Goal: Use online tool/utility: Utilize a website feature to perform a specific function

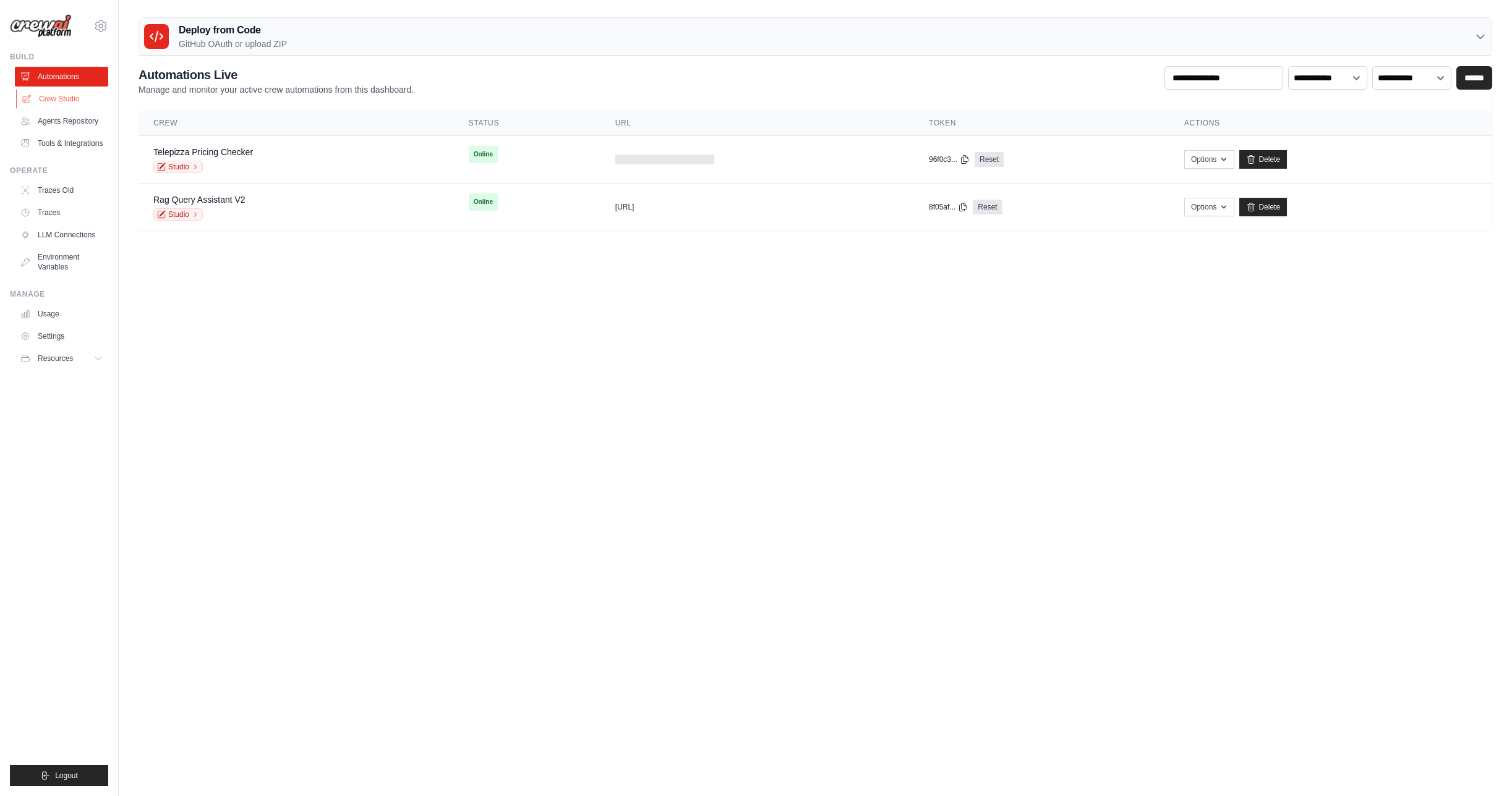
click at [59, 97] on link "Crew Studio" at bounding box center [63, 99] width 94 height 20
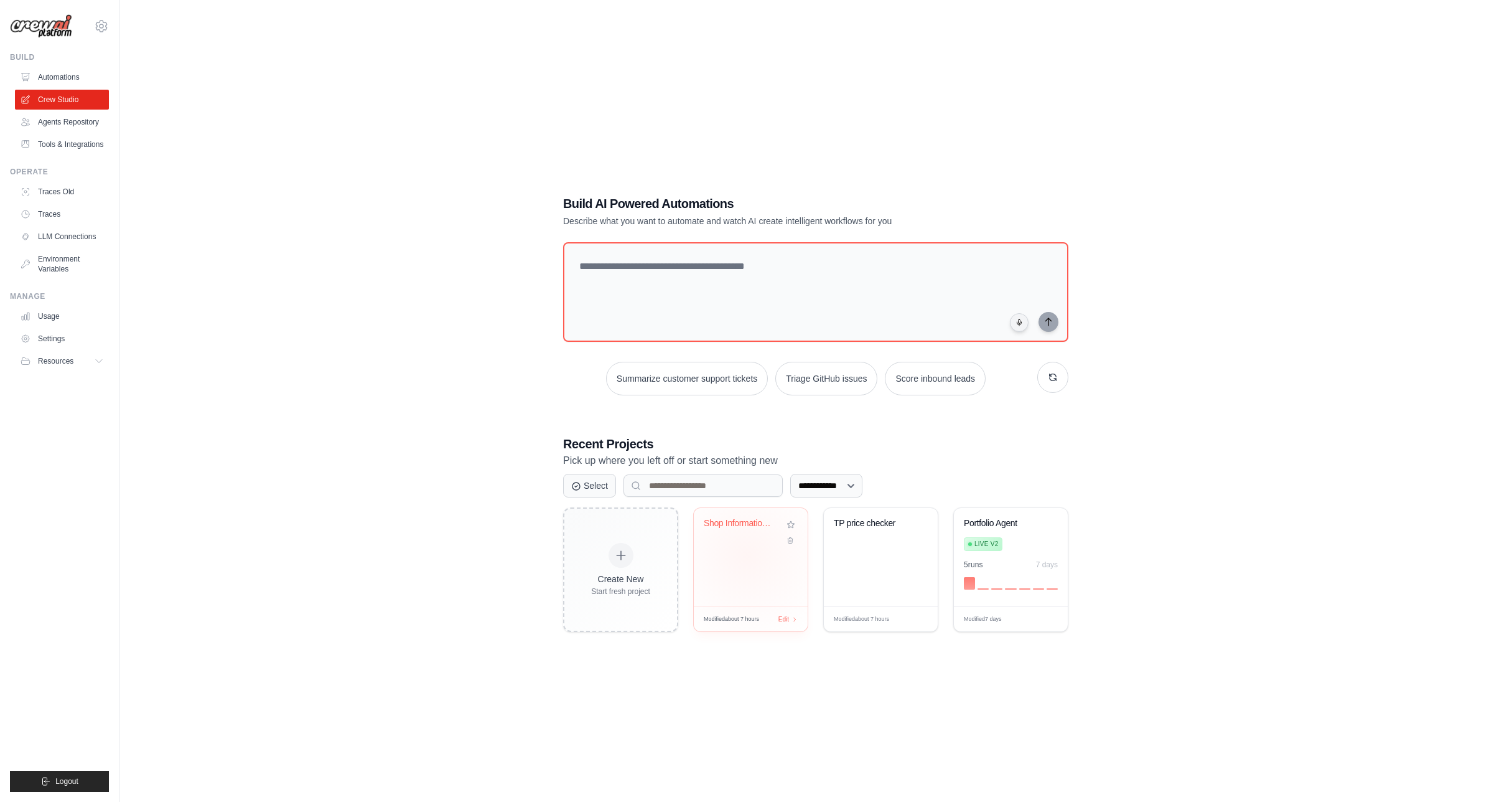
click at [748, 556] on div "Shop Information Retriever" at bounding box center [751, 556] width 114 height 98
click at [746, 556] on div "Shop Information Retriever" at bounding box center [751, 556] width 114 height 98
click at [852, 559] on div "TP price checker" at bounding box center [881, 556] width 114 height 98
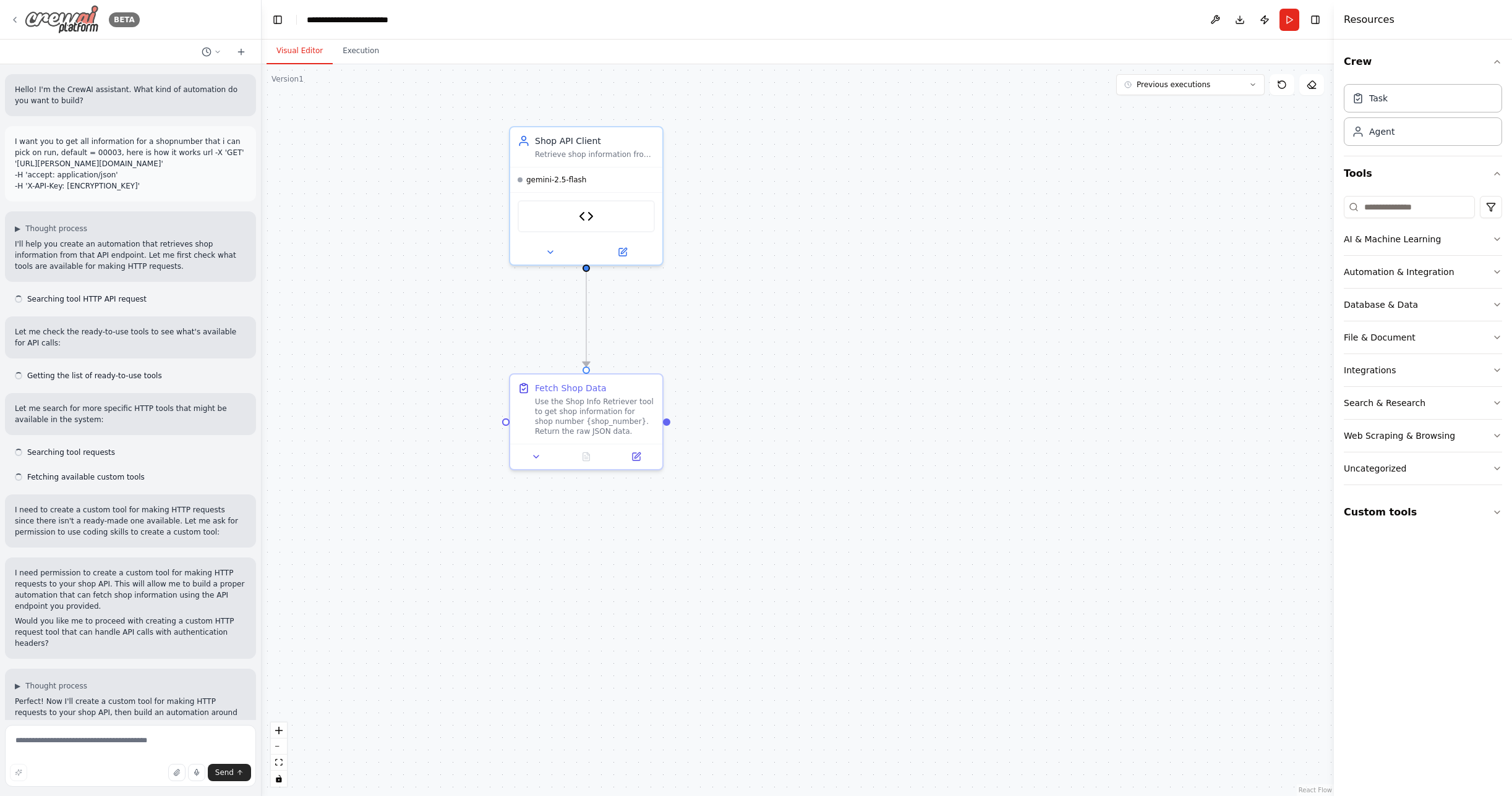
scroll to position [2477, 0]
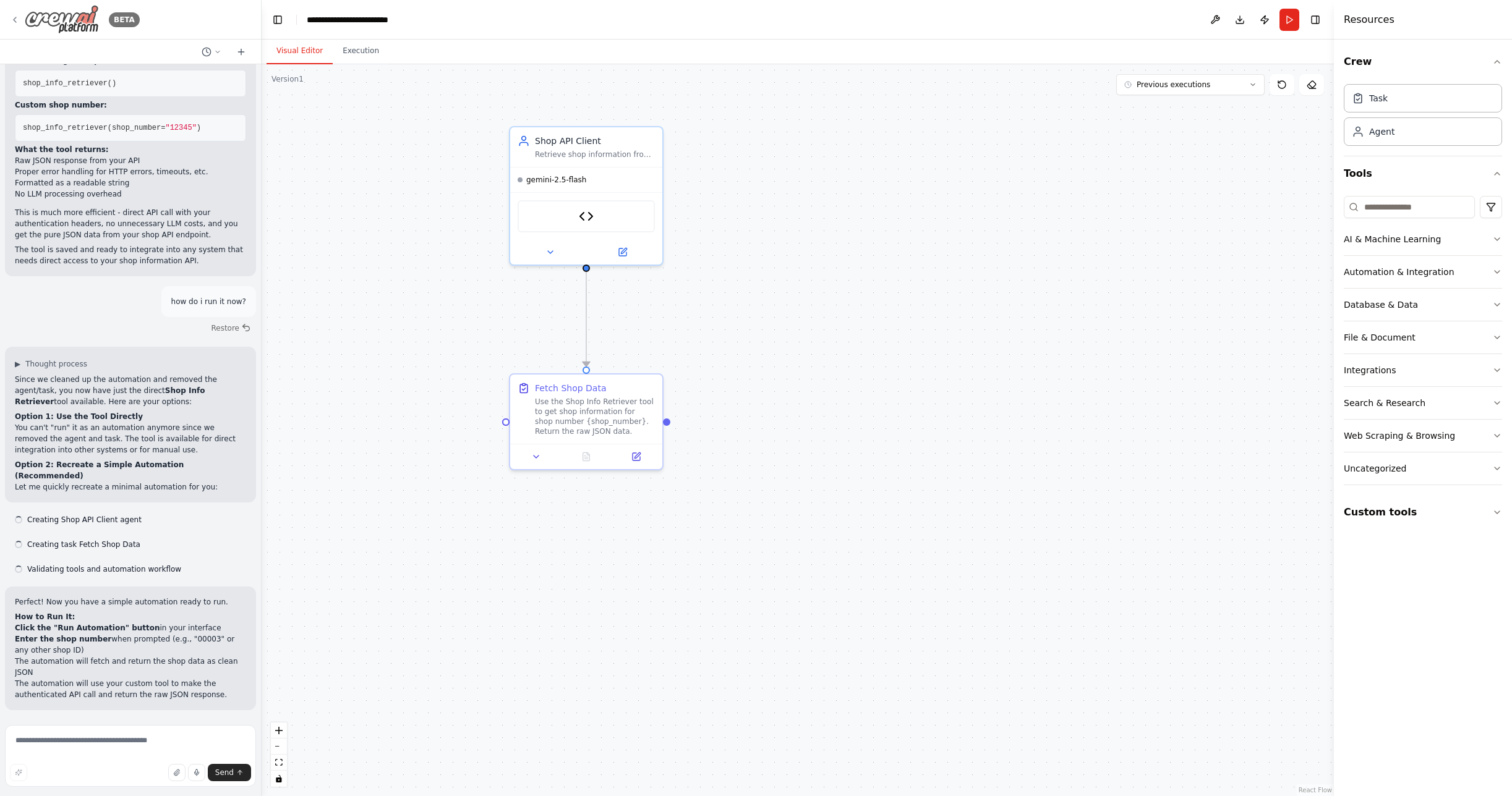
click at [15, 19] on icon at bounding box center [14, 20] width 10 height 10
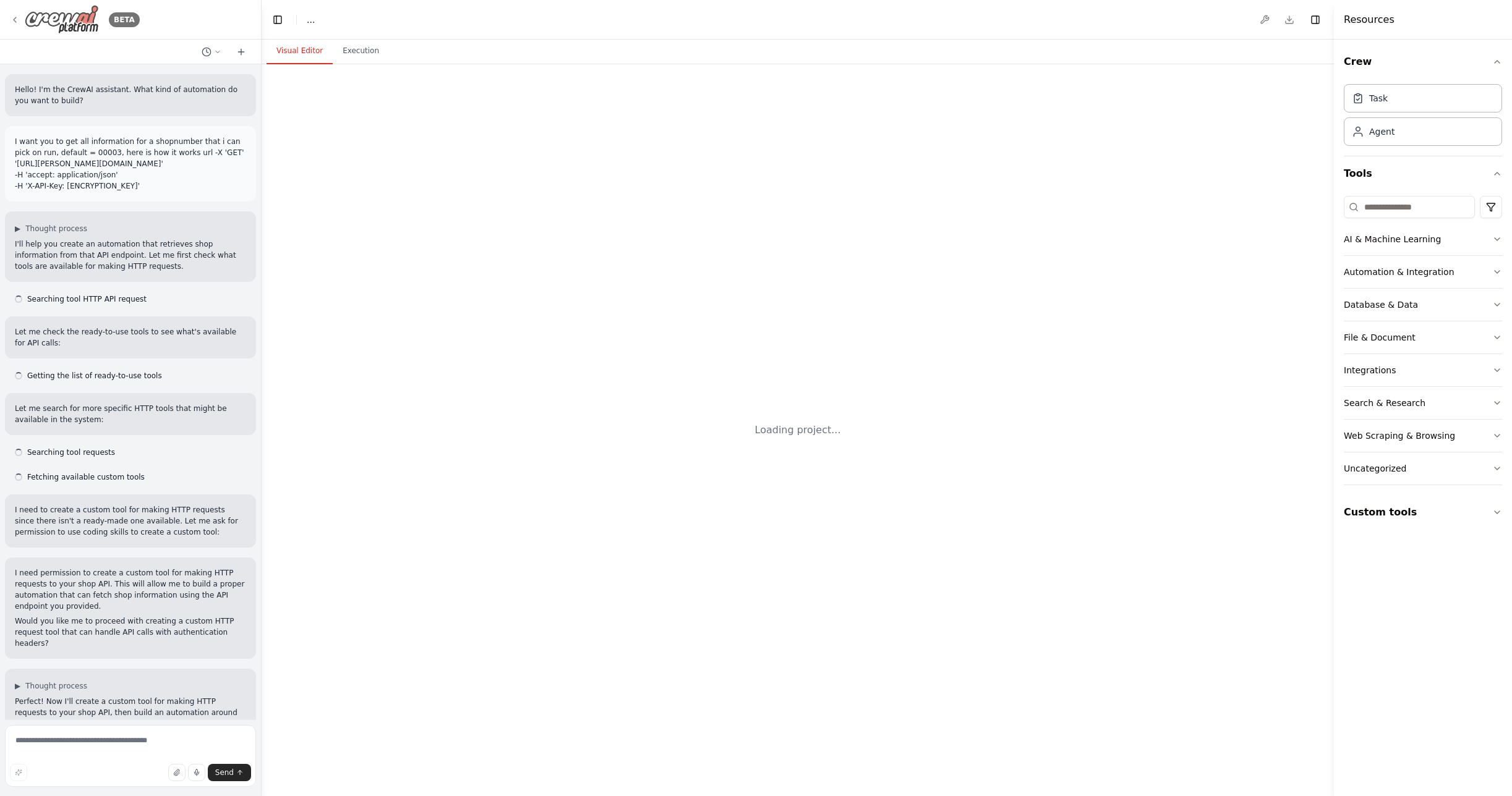
scroll to position [2477, 0]
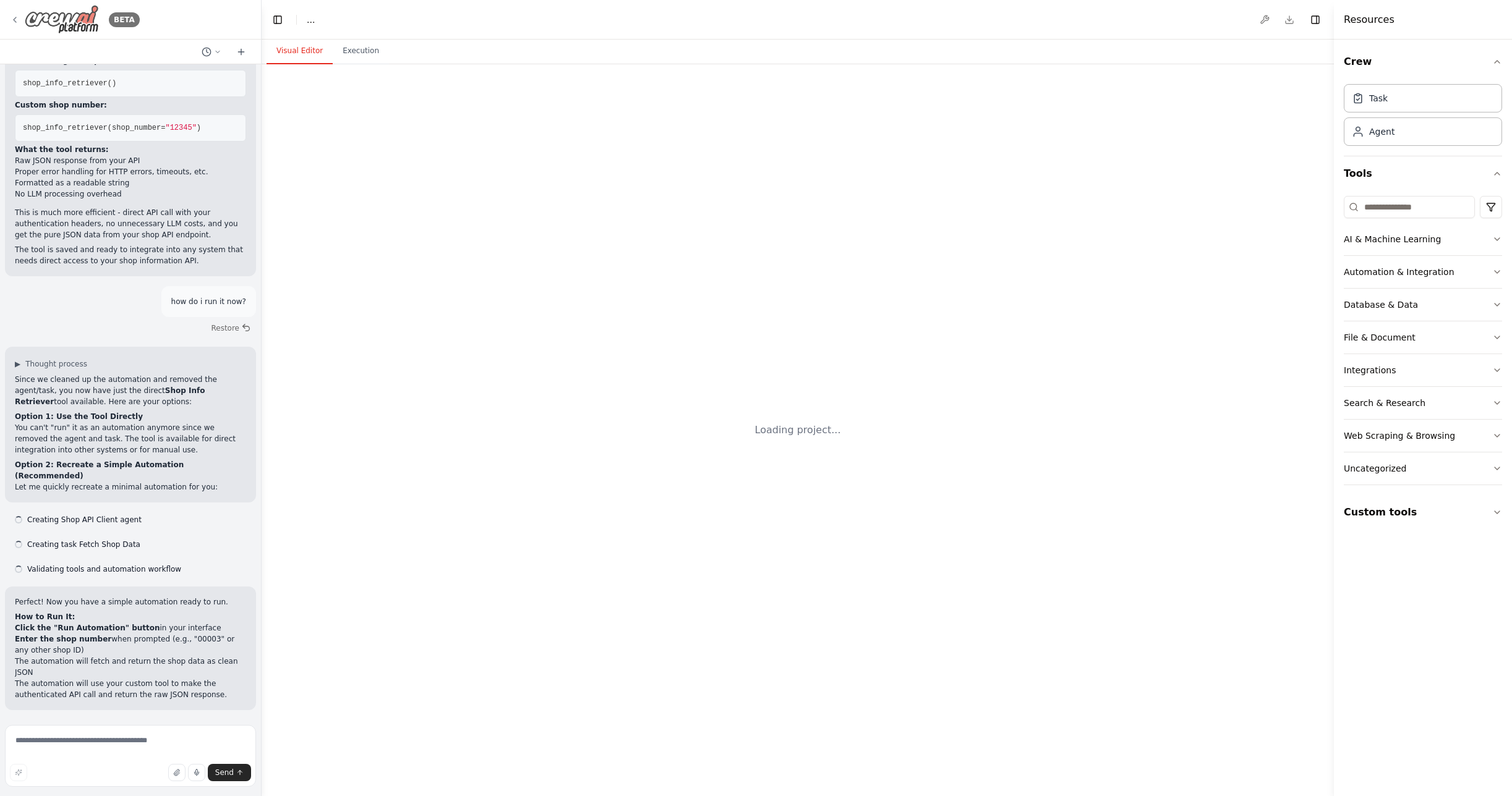
click at [15, 15] on icon at bounding box center [14, 20] width 10 height 10
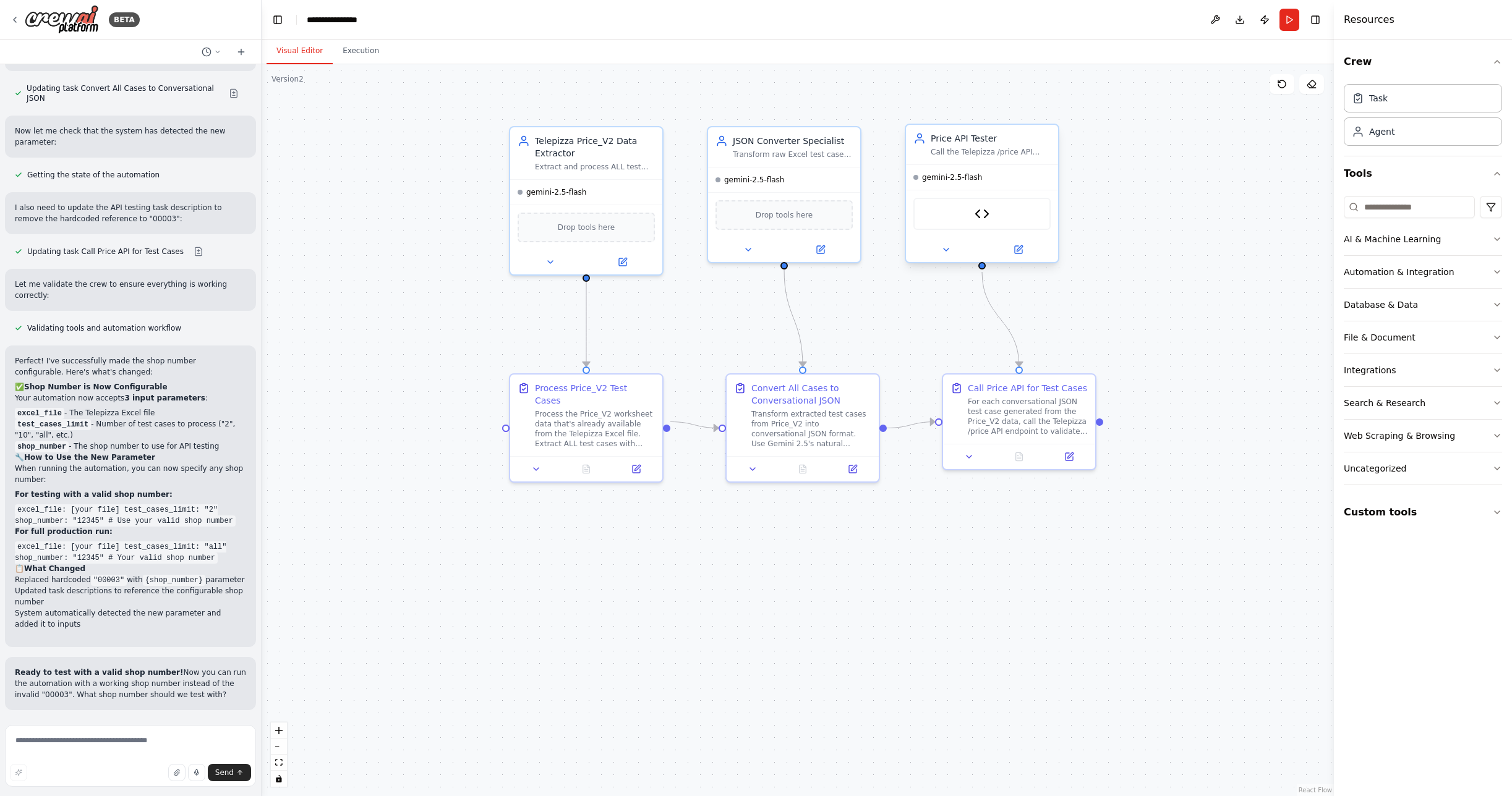
scroll to position [11542, 0]
click at [994, 220] on div "Price API Tool" at bounding box center [982, 214] width 137 height 32
click at [980, 213] on img at bounding box center [982, 214] width 15 height 15
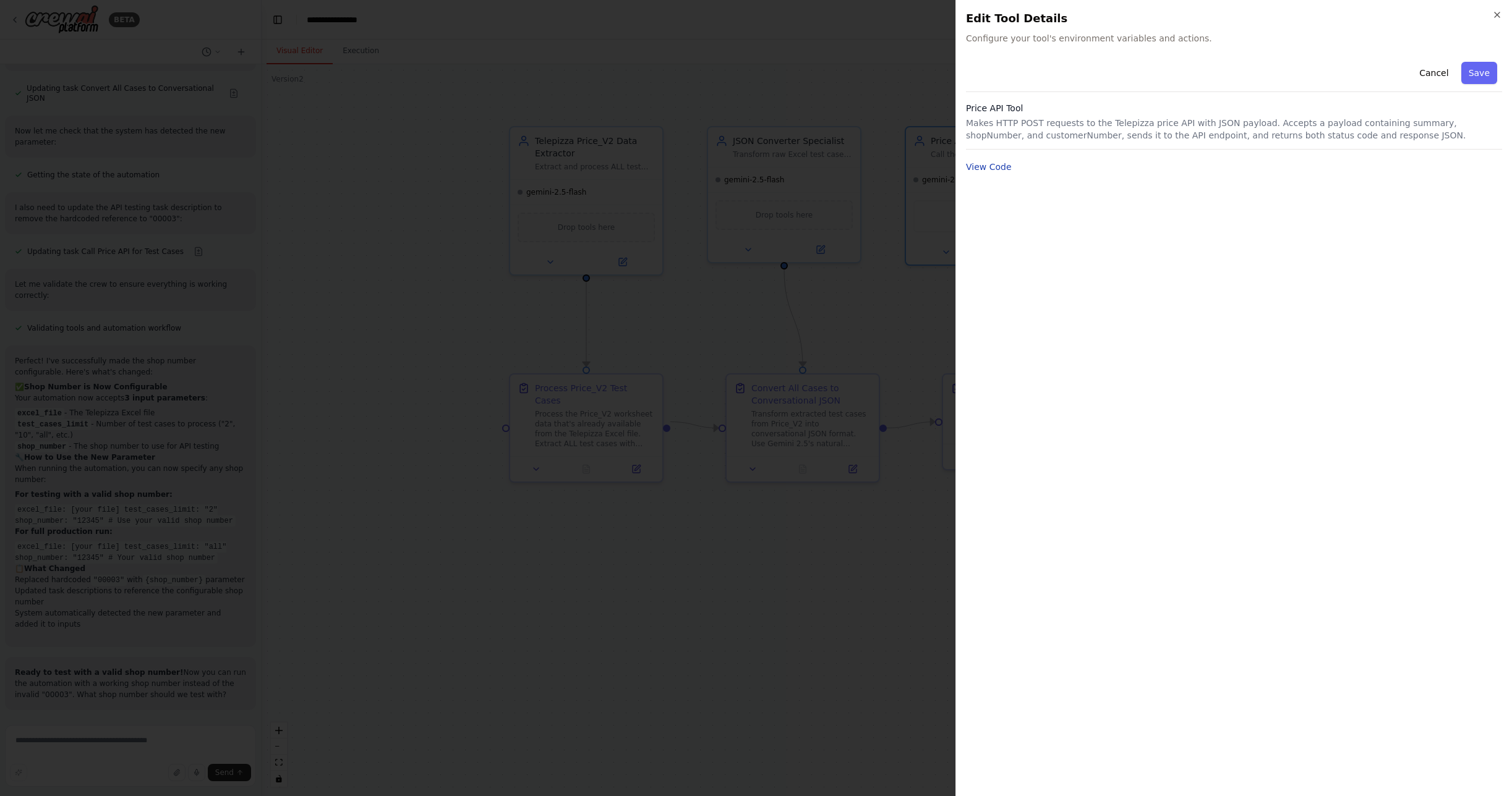
click at [996, 169] on button "View Code" at bounding box center [988, 167] width 46 height 12
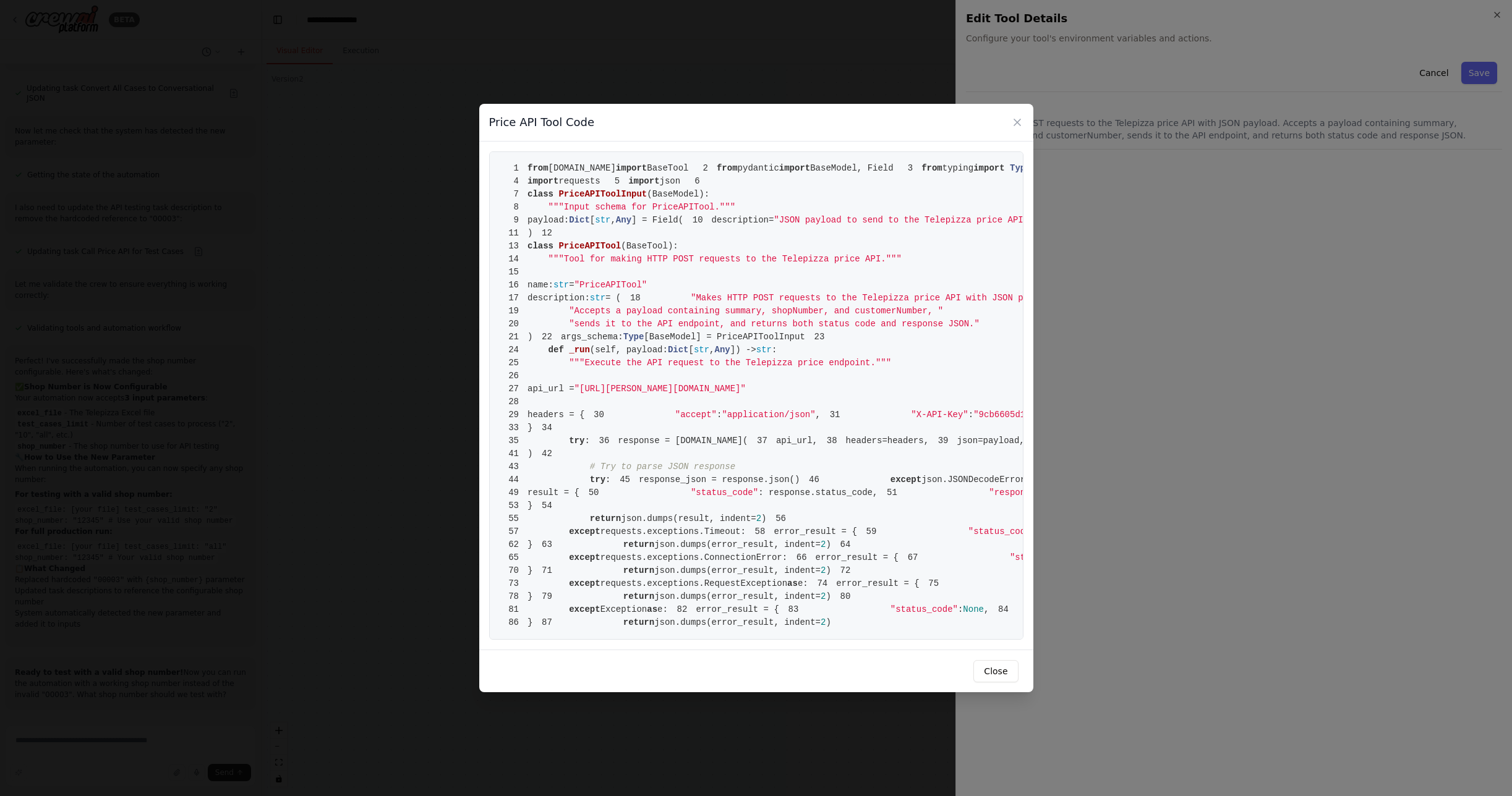
scroll to position [0, 0]
click at [1016, 119] on icon at bounding box center [1017, 122] width 6 height 6
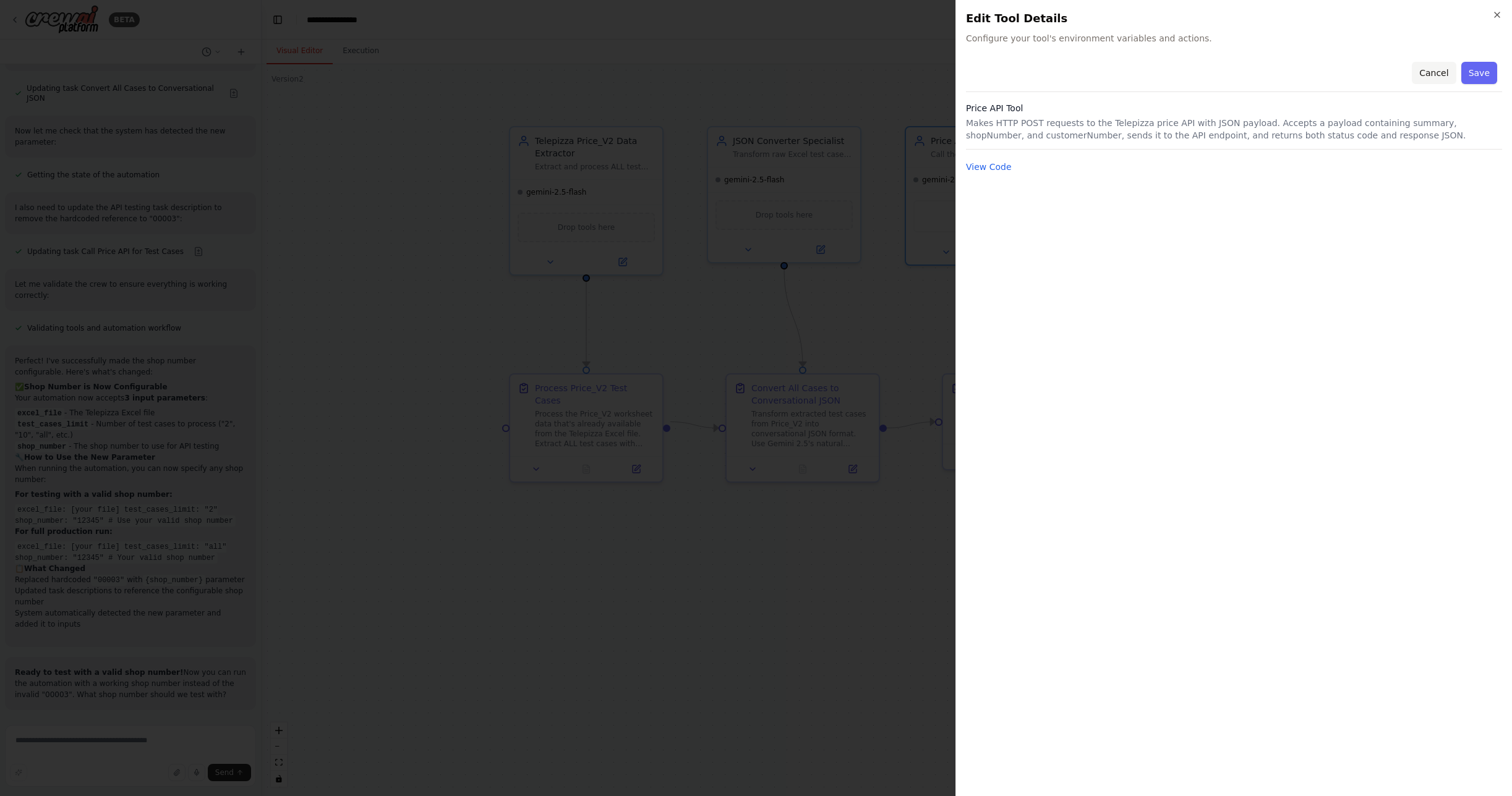
click at [1427, 73] on button "Cancel" at bounding box center [1433, 72] width 44 height 22
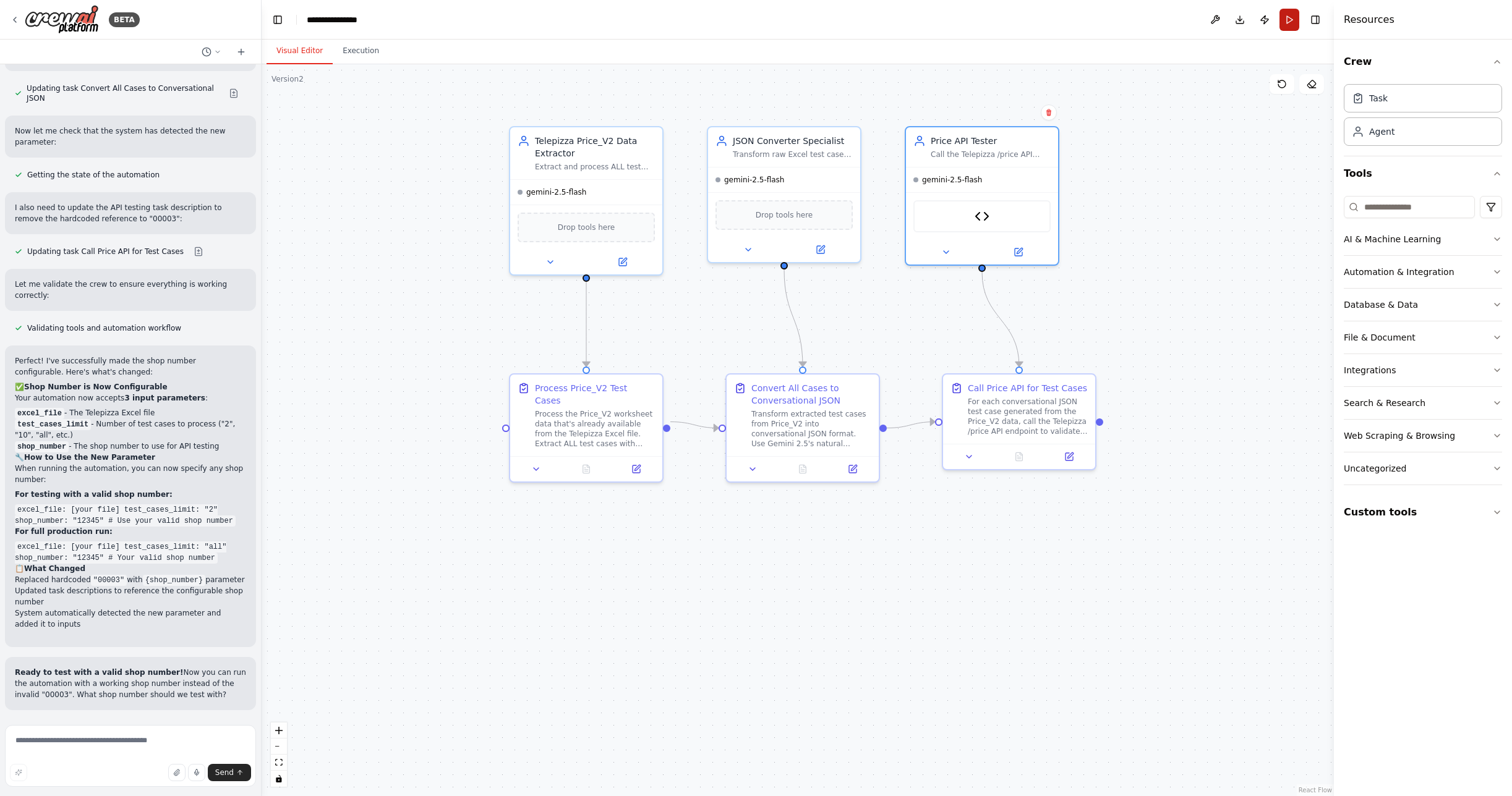
click at [1283, 22] on button "Run" at bounding box center [1289, 19] width 20 height 22
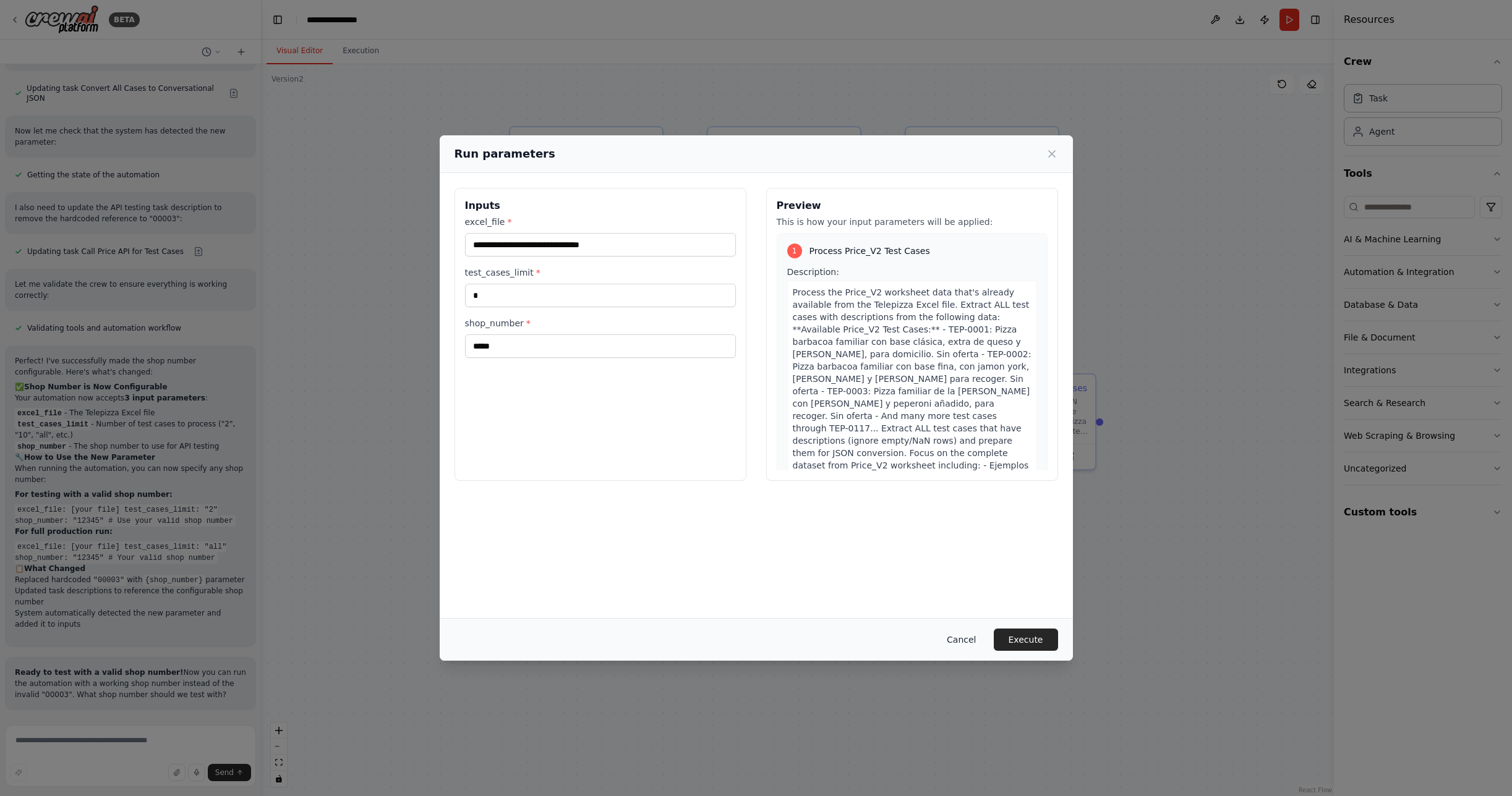
click at [966, 636] on button "Cancel" at bounding box center [961, 639] width 49 height 22
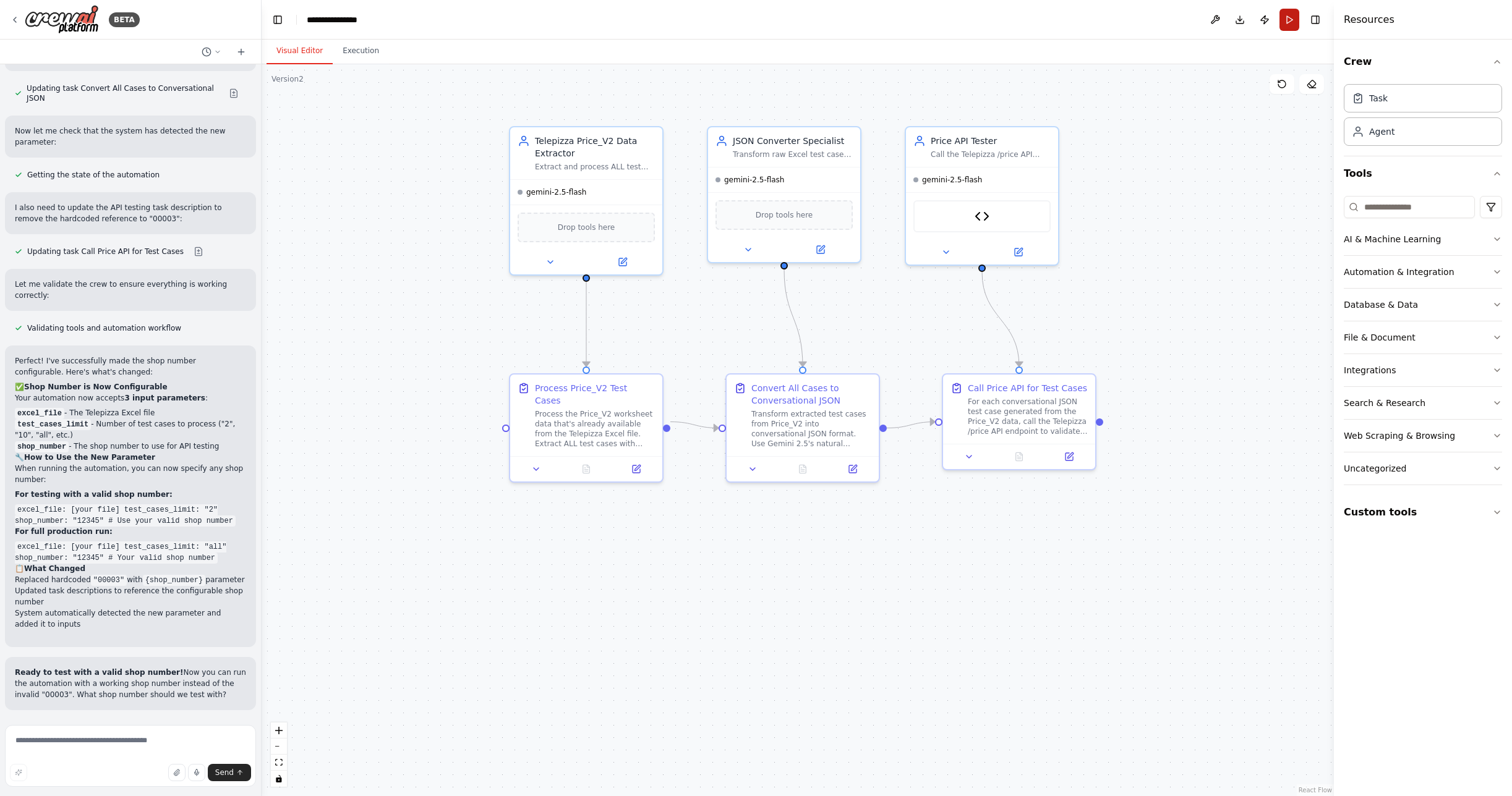
click at [1295, 18] on button "Run" at bounding box center [1289, 19] width 20 height 22
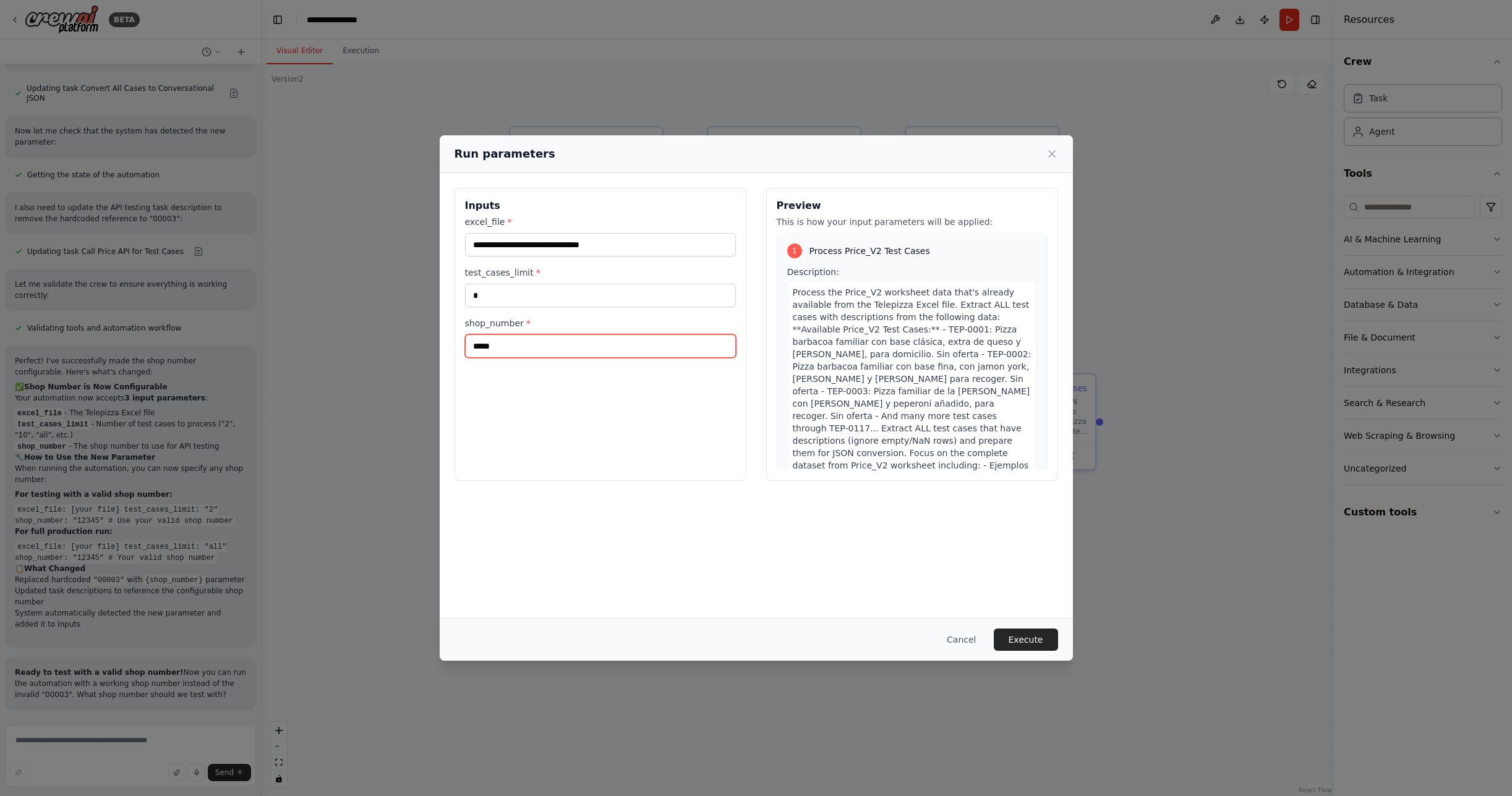
drag, startPoint x: 519, startPoint y: 346, endPoint x: 418, endPoint y: 340, distance: 101.2
click at [418, 340] on div "**********" at bounding box center [756, 398] width 1512 height 796
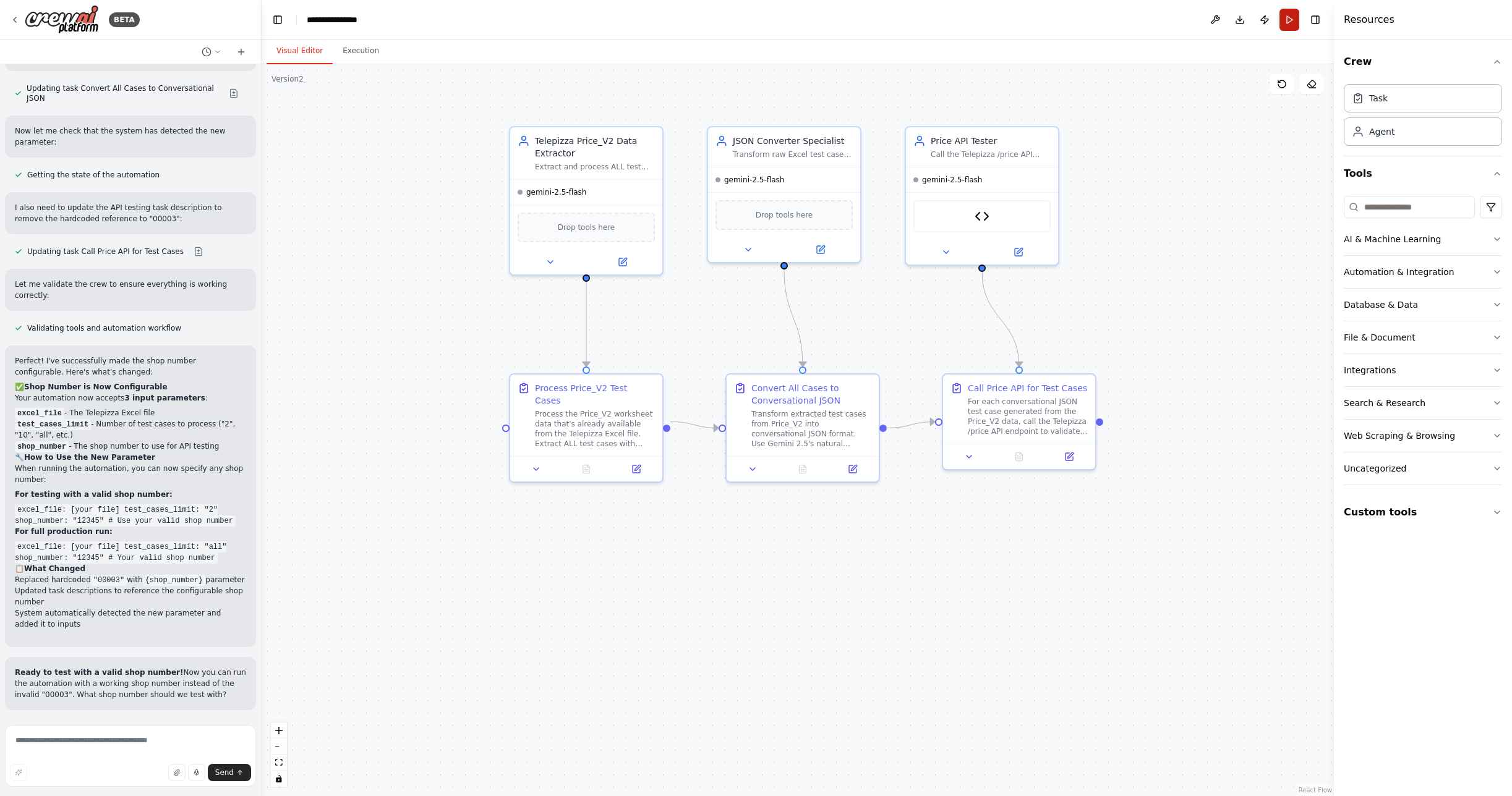
click at [1286, 17] on button "Run" at bounding box center [1289, 19] width 20 height 22
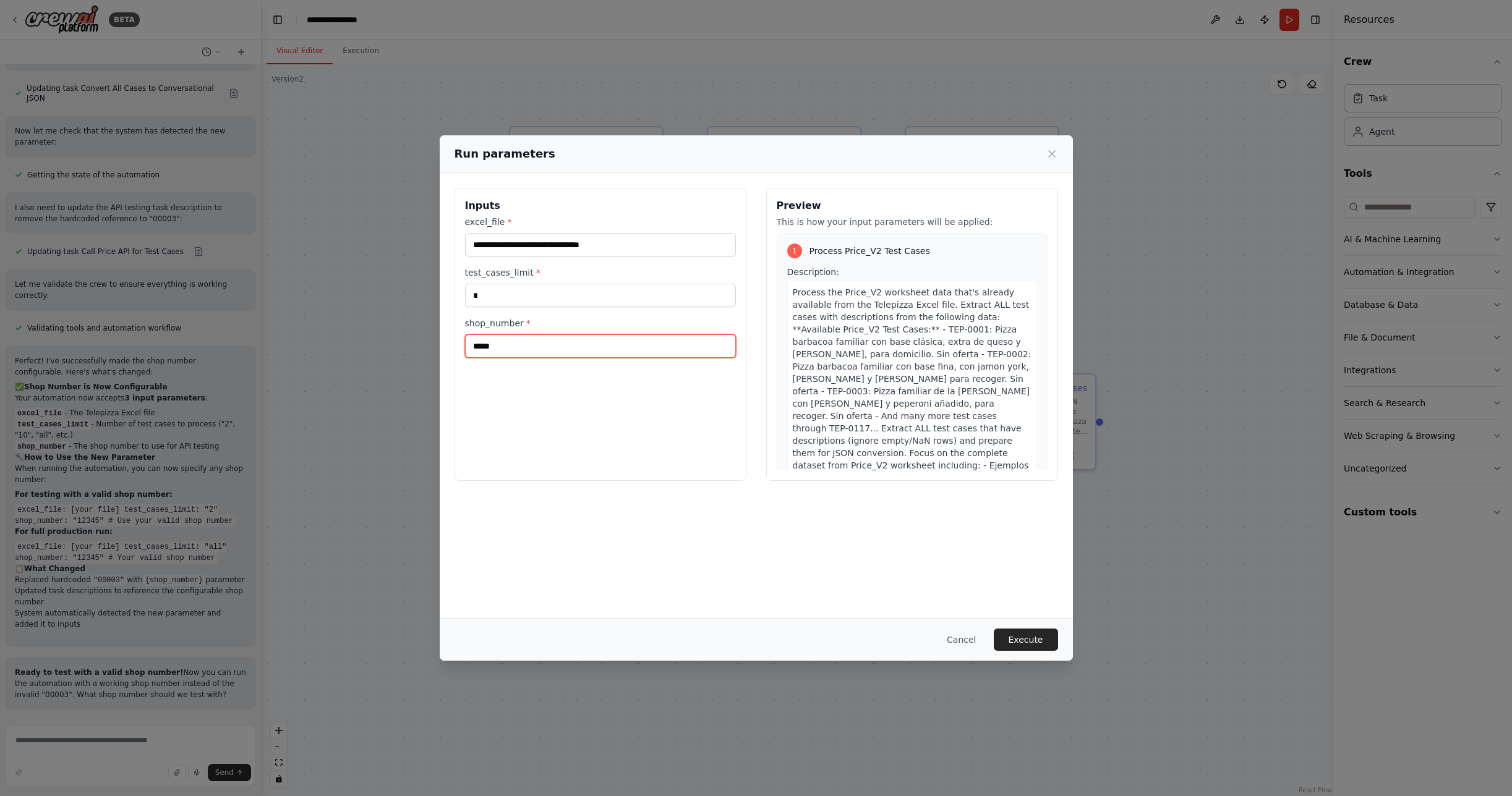
click at [518, 346] on input "*****" at bounding box center [600, 346] width 271 height 23
type input "*"
paste input "**********"
type input "**********"
click at [475, 344] on input "**********" at bounding box center [600, 346] width 271 height 23
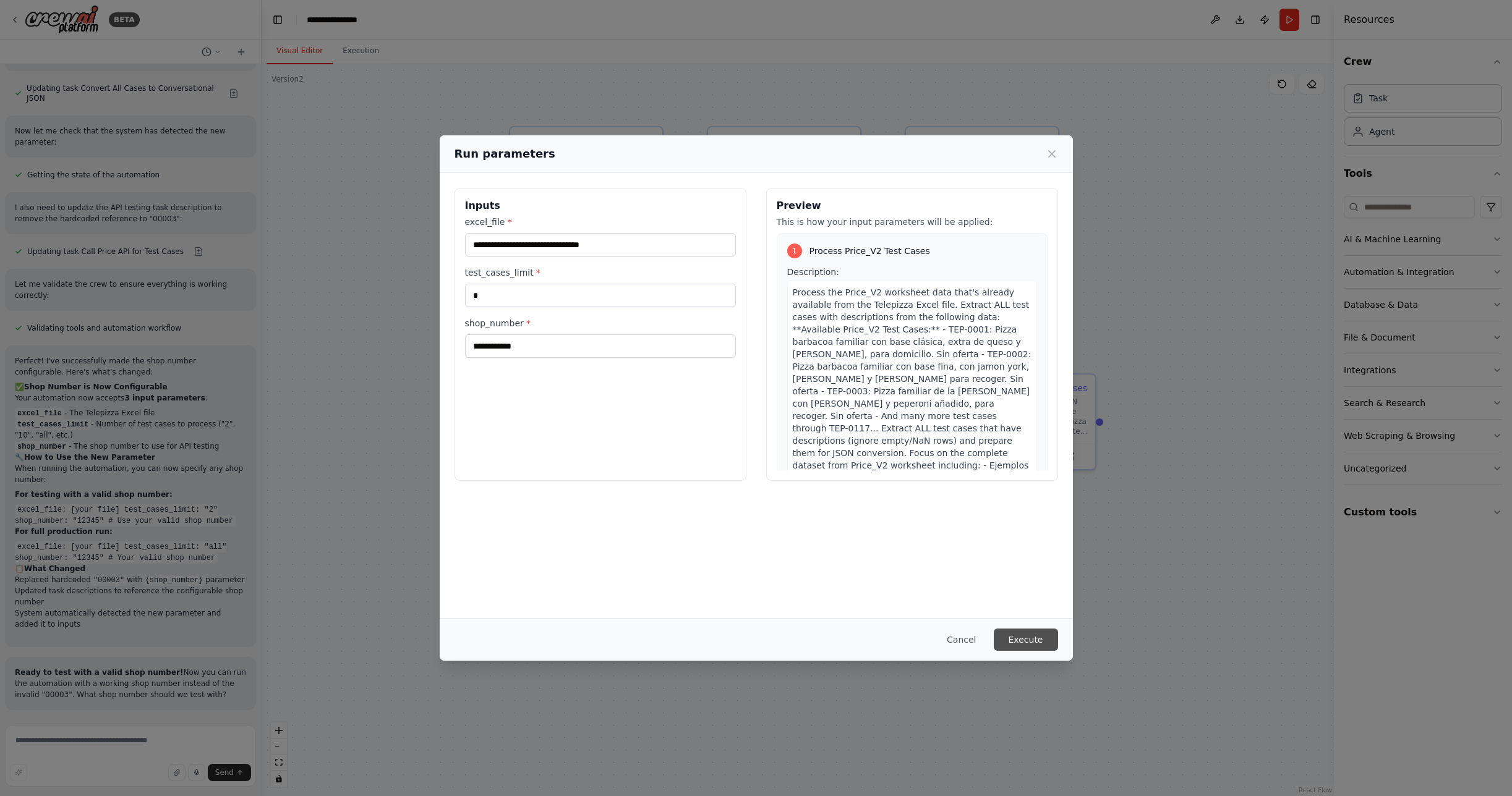
click at [1027, 644] on button "Execute" at bounding box center [1025, 639] width 64 height 22
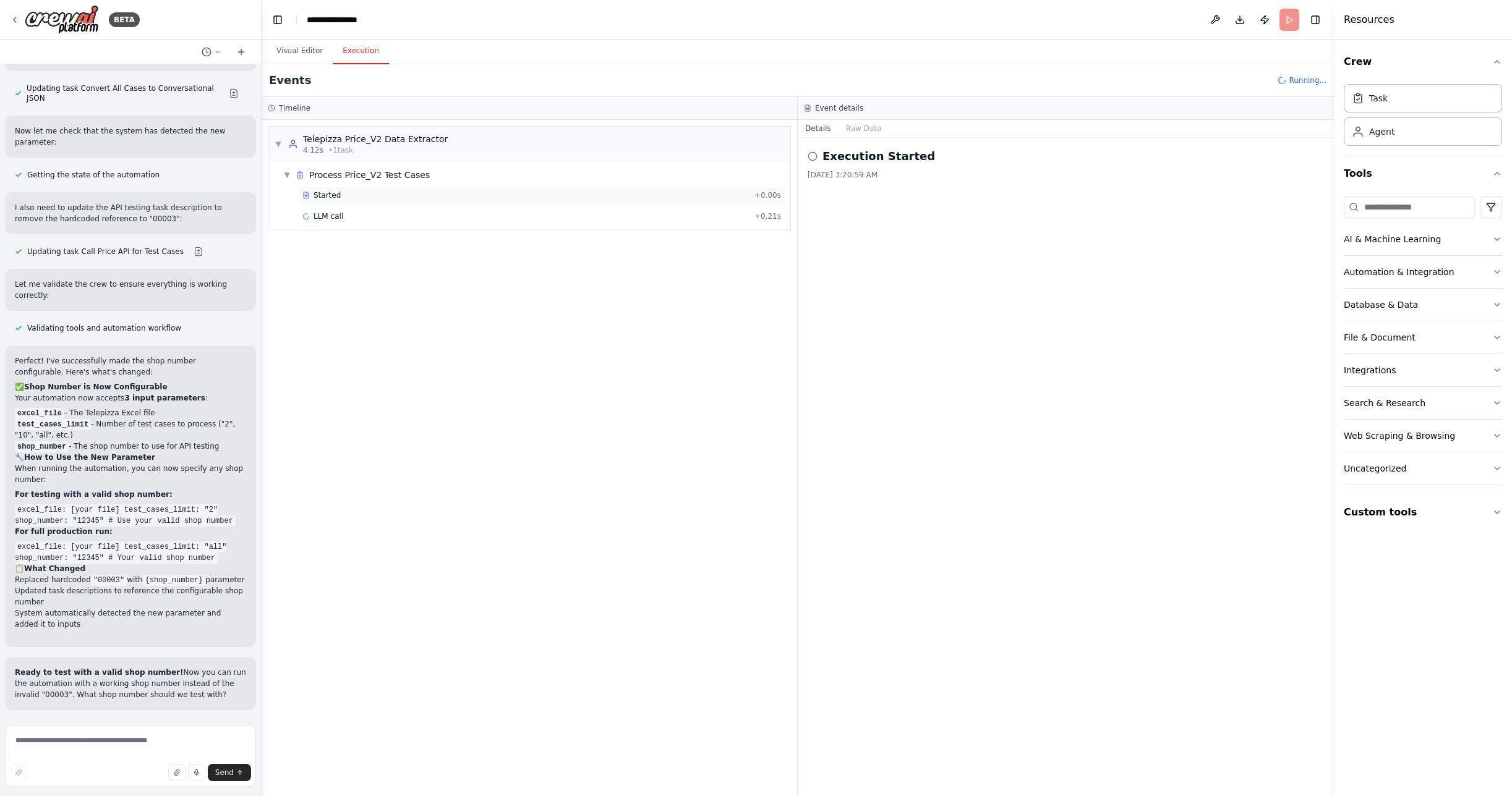
click at [342, 194] on div "Started" at bounding box center [526, 195] width 447 height 10
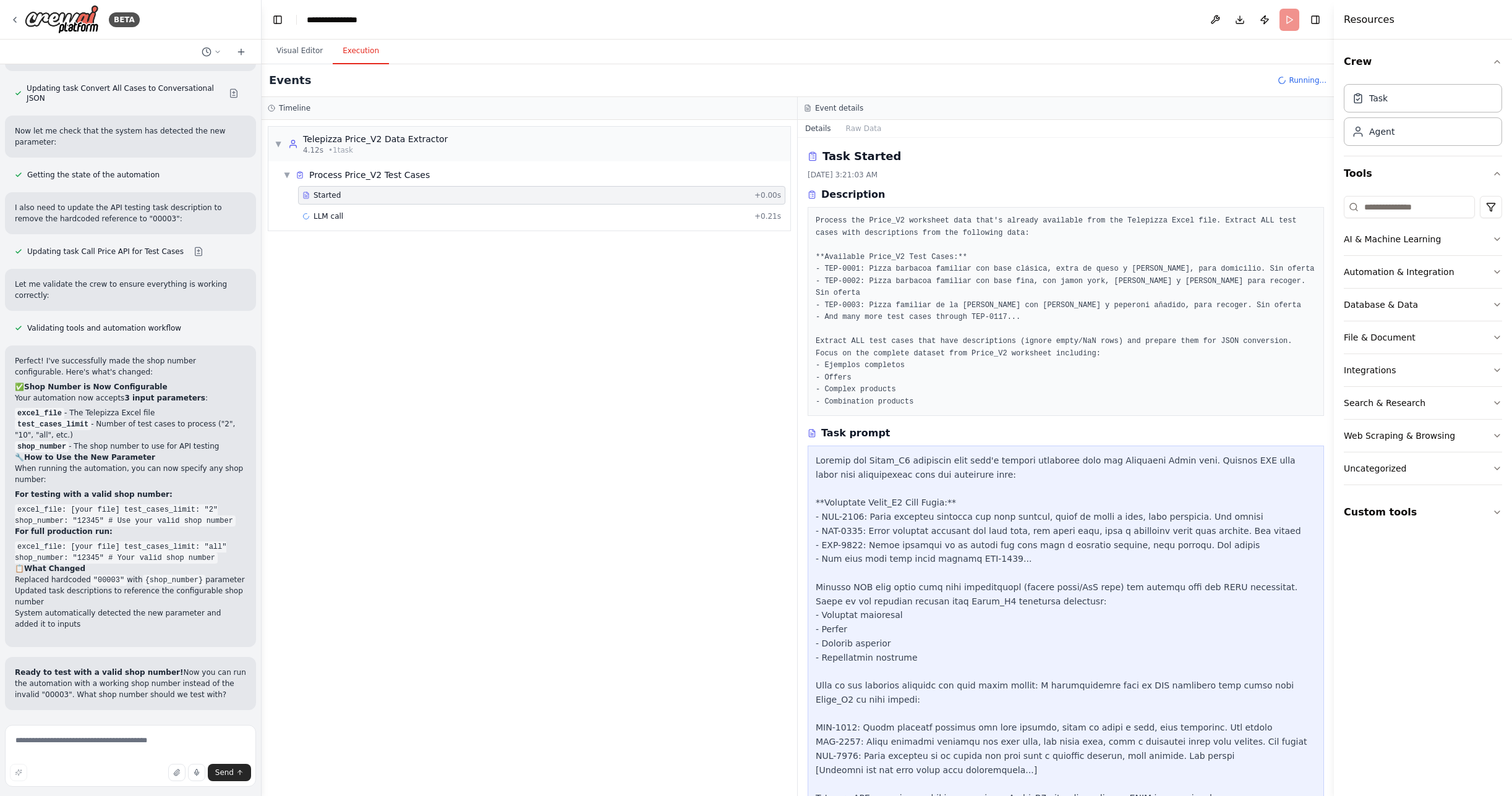
scroll to position [51, 0]
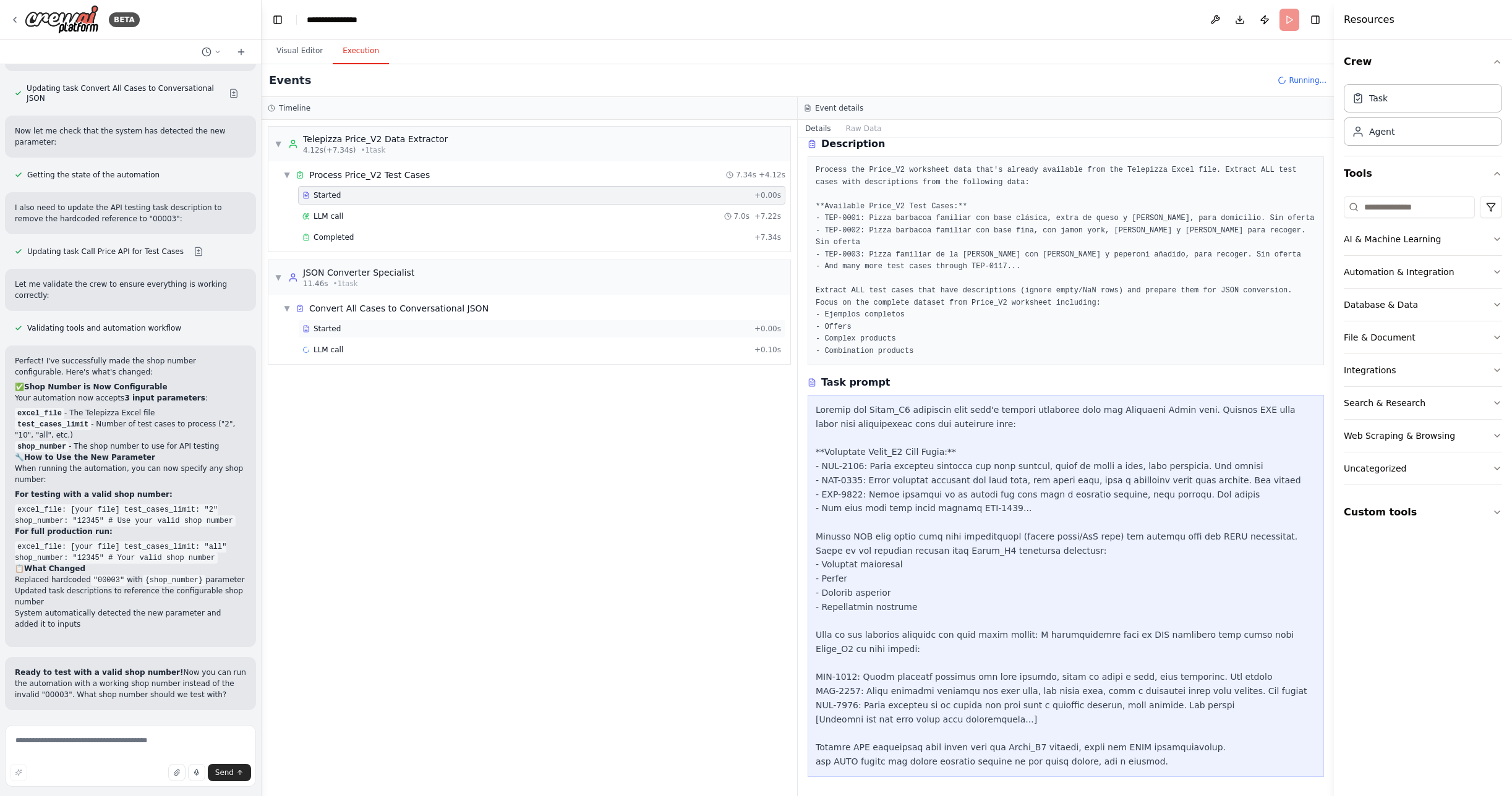
click at [328, 331] on span "Started" at bounding box center [327, 328] width 27 height 10
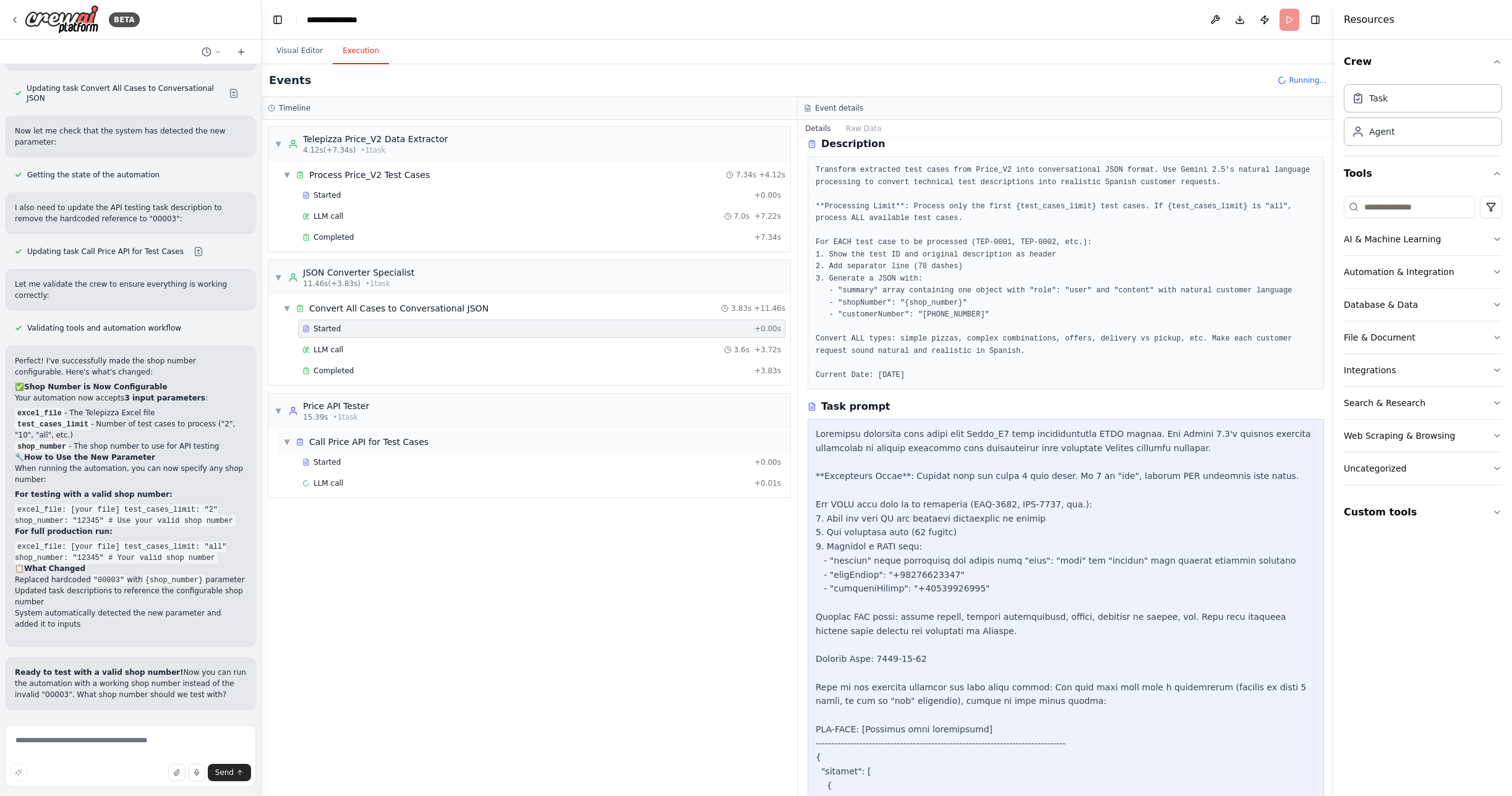
click at [353, 441] on span "Call Price API for Test Cases" at bounding box center [369, 441] width 119 height 12
click at [281, 442] on div "▶ Call Price API for Test Cases" at bounding box center [534, 441] width 512 height 22
click at [346, 461] on div "Started" at bounding box center [526, 462] width 447 height 10
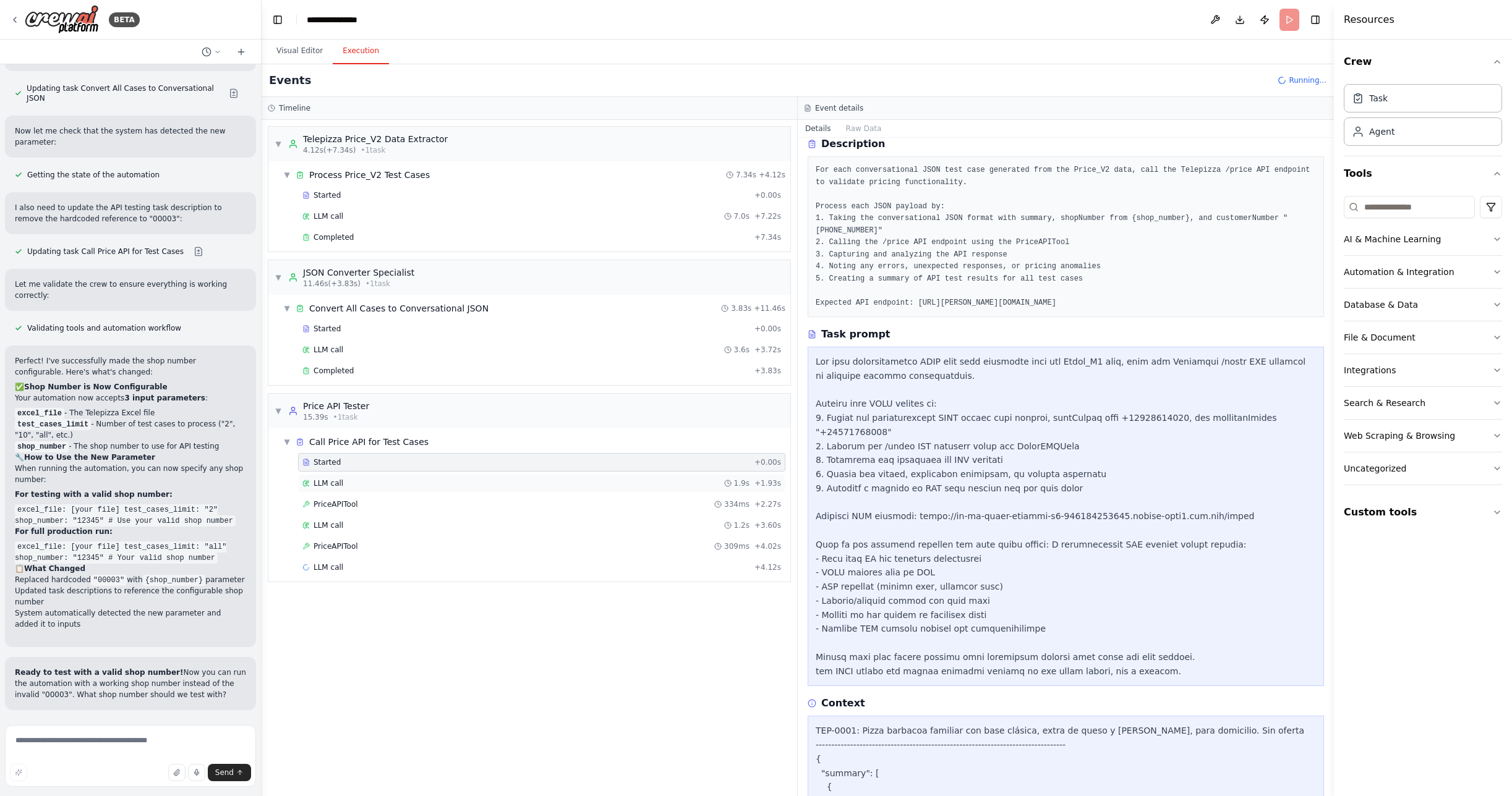
click at [345, 486] on div "LLM call 1.9s + 1.93s" at bounding box center [542, 483] width 479 height 10
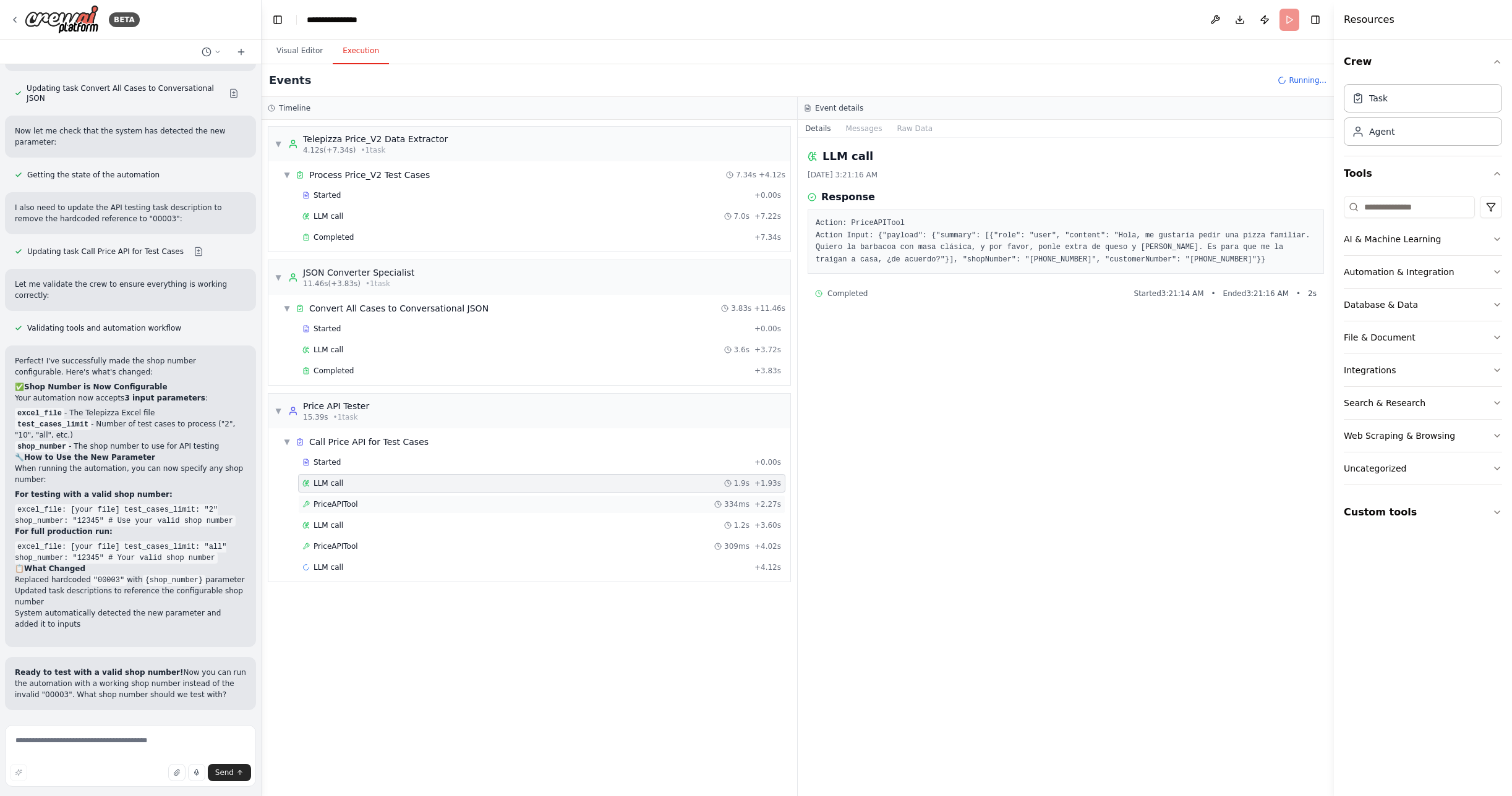
click at [340, 507] on span "PriceAPITool" at bounding box center [335, 504] width 45 height 10
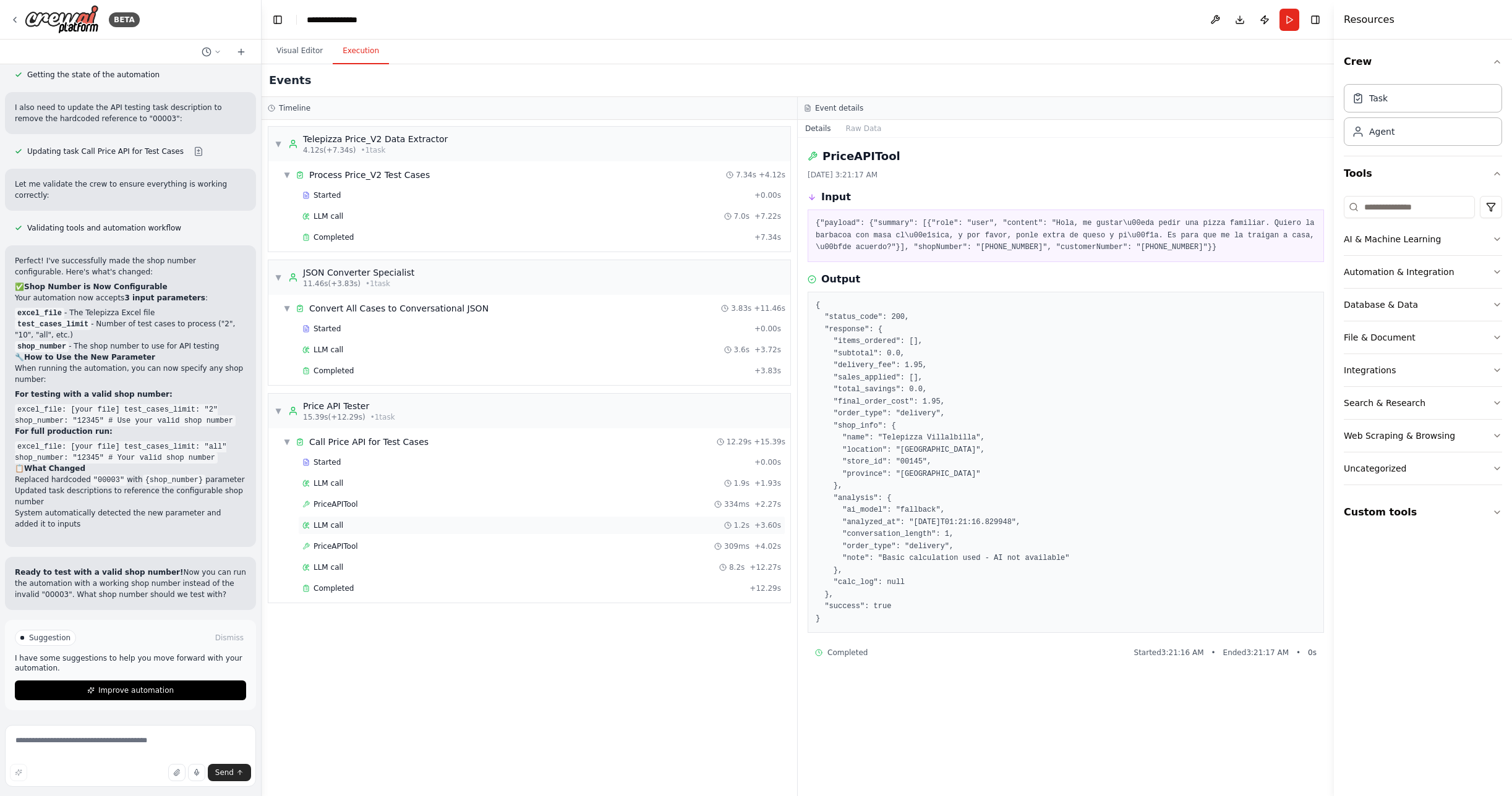
click at [334, 527] on span "LLM call" at bounding box center [328, 525] width 29 height 10
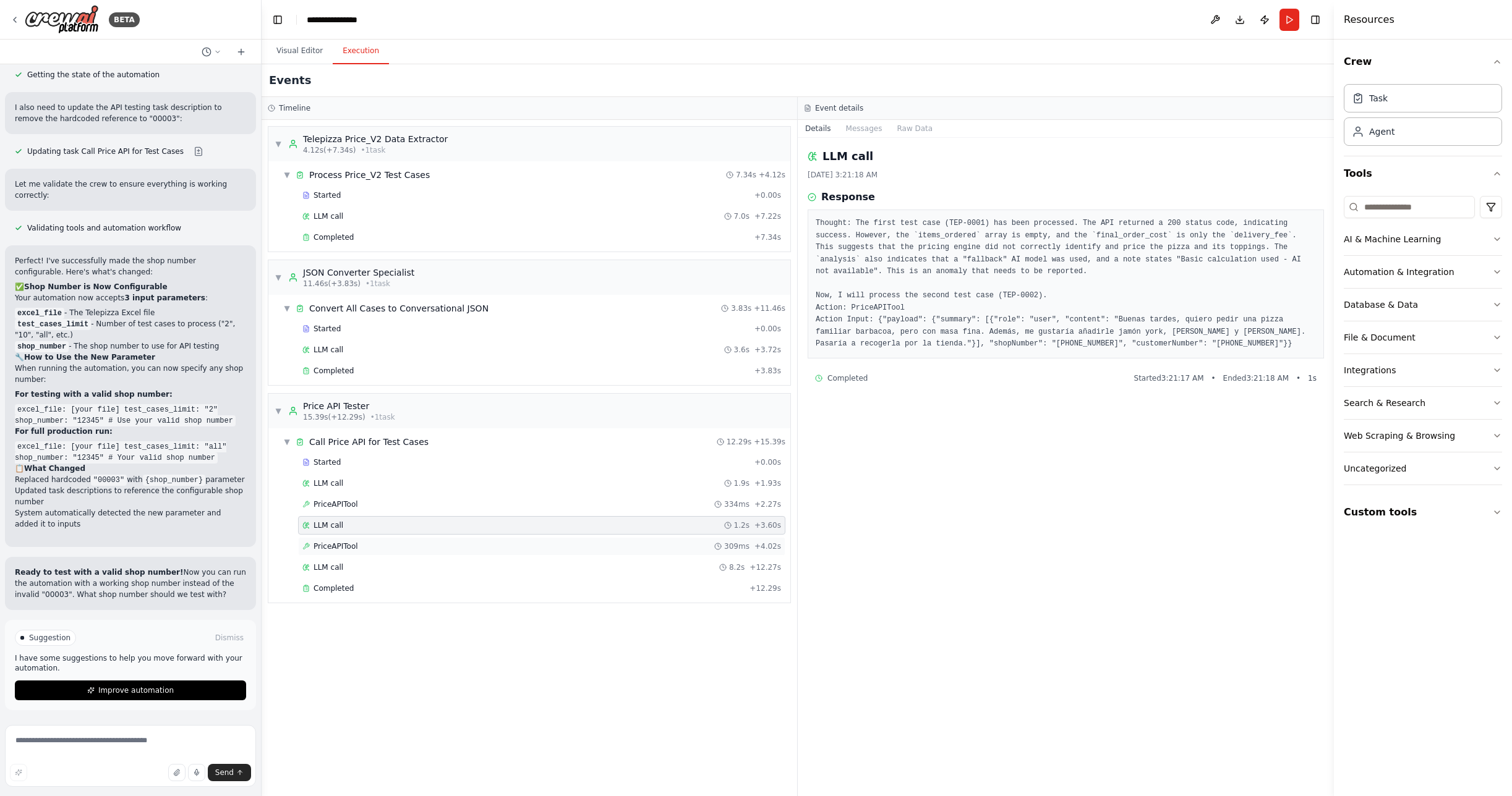
click at [334, 548] on span "PriceAPITool" at bounding box center [335, 546] width 45 height 10
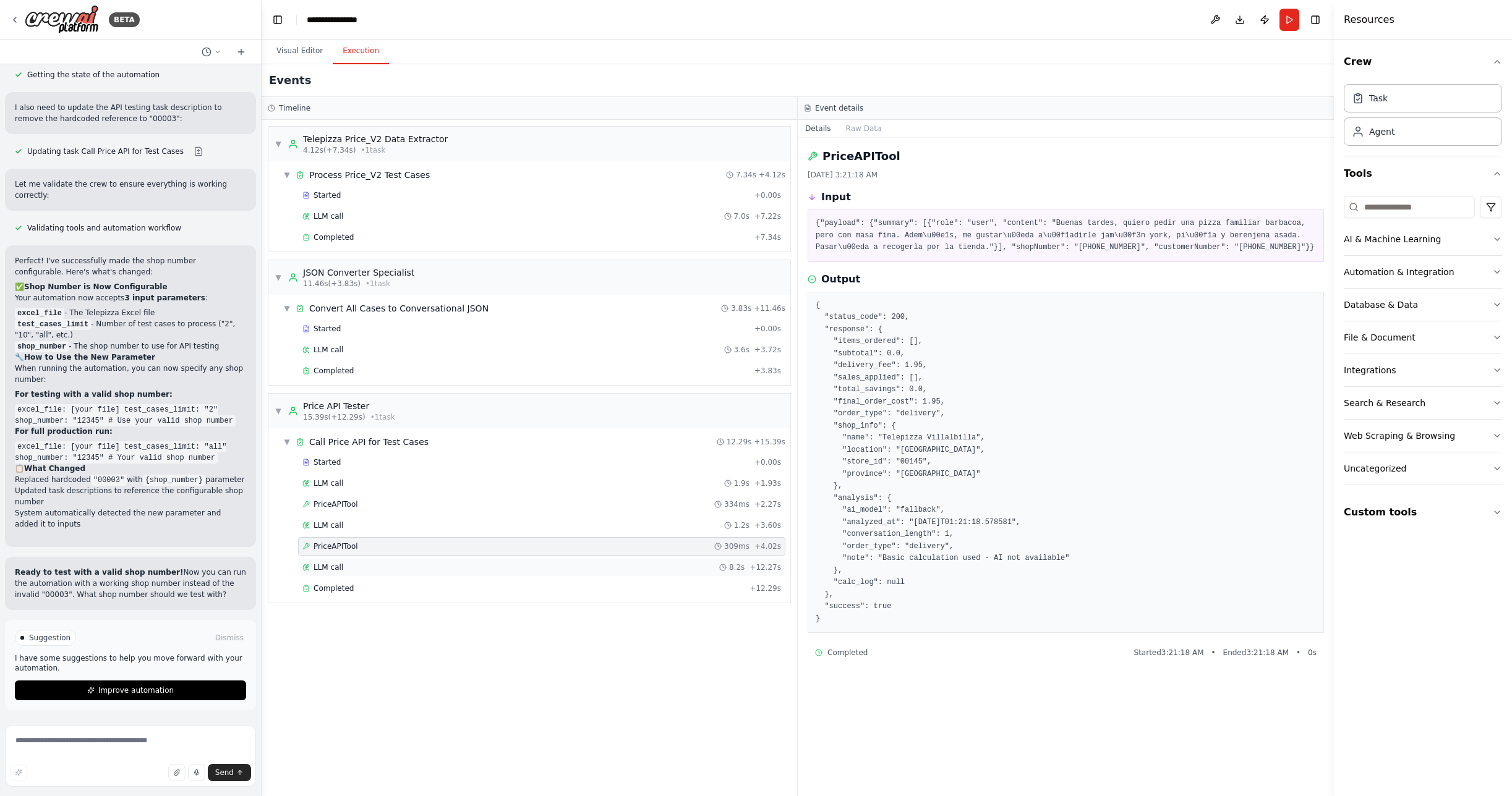
click at [331, 570] on span "LLM call" at bounding box center [328, 567] width 29 height 10
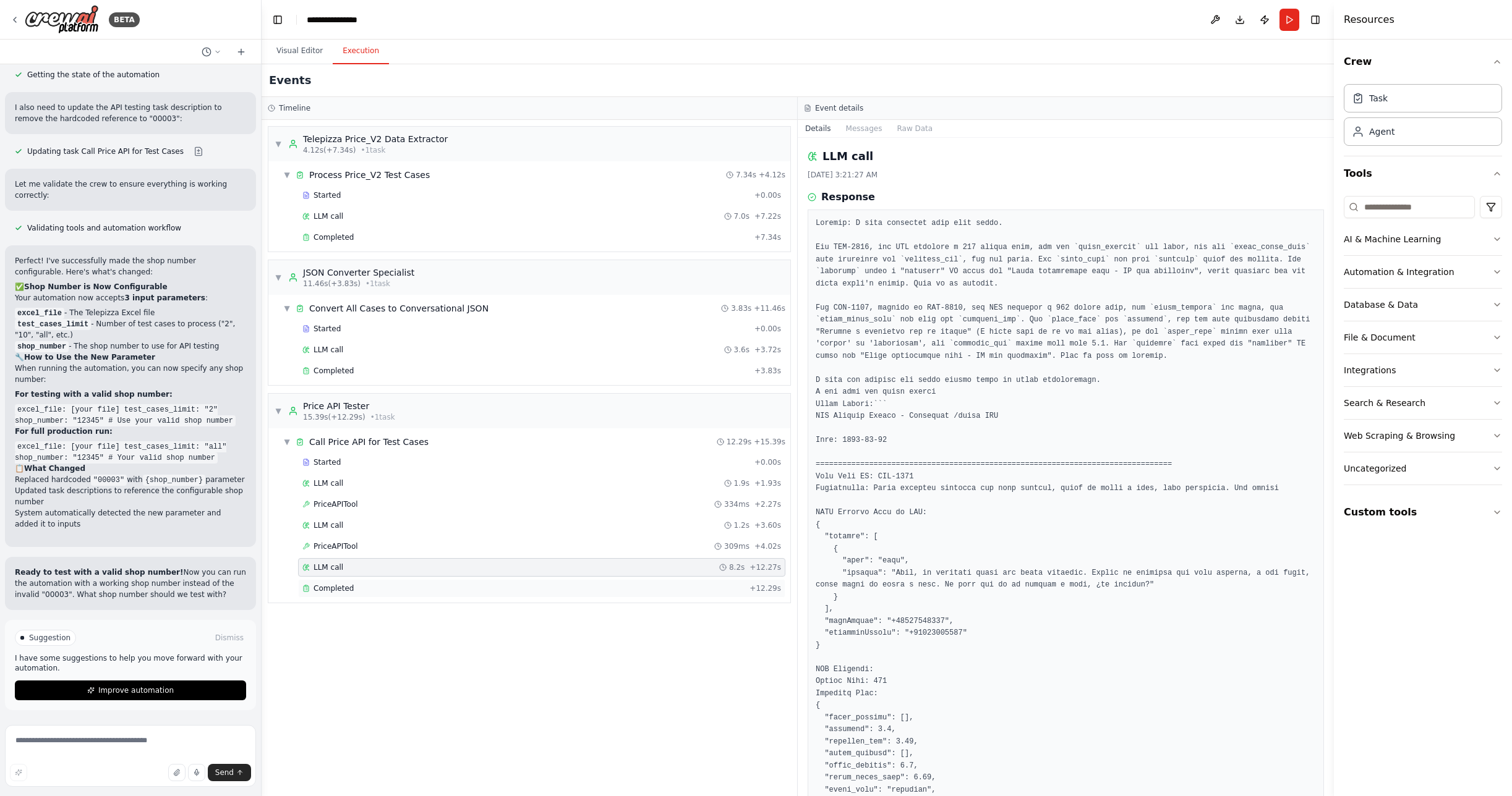
click at [333, 589] on span "Completed" at bounding box center [333, 588] width 40 height 10
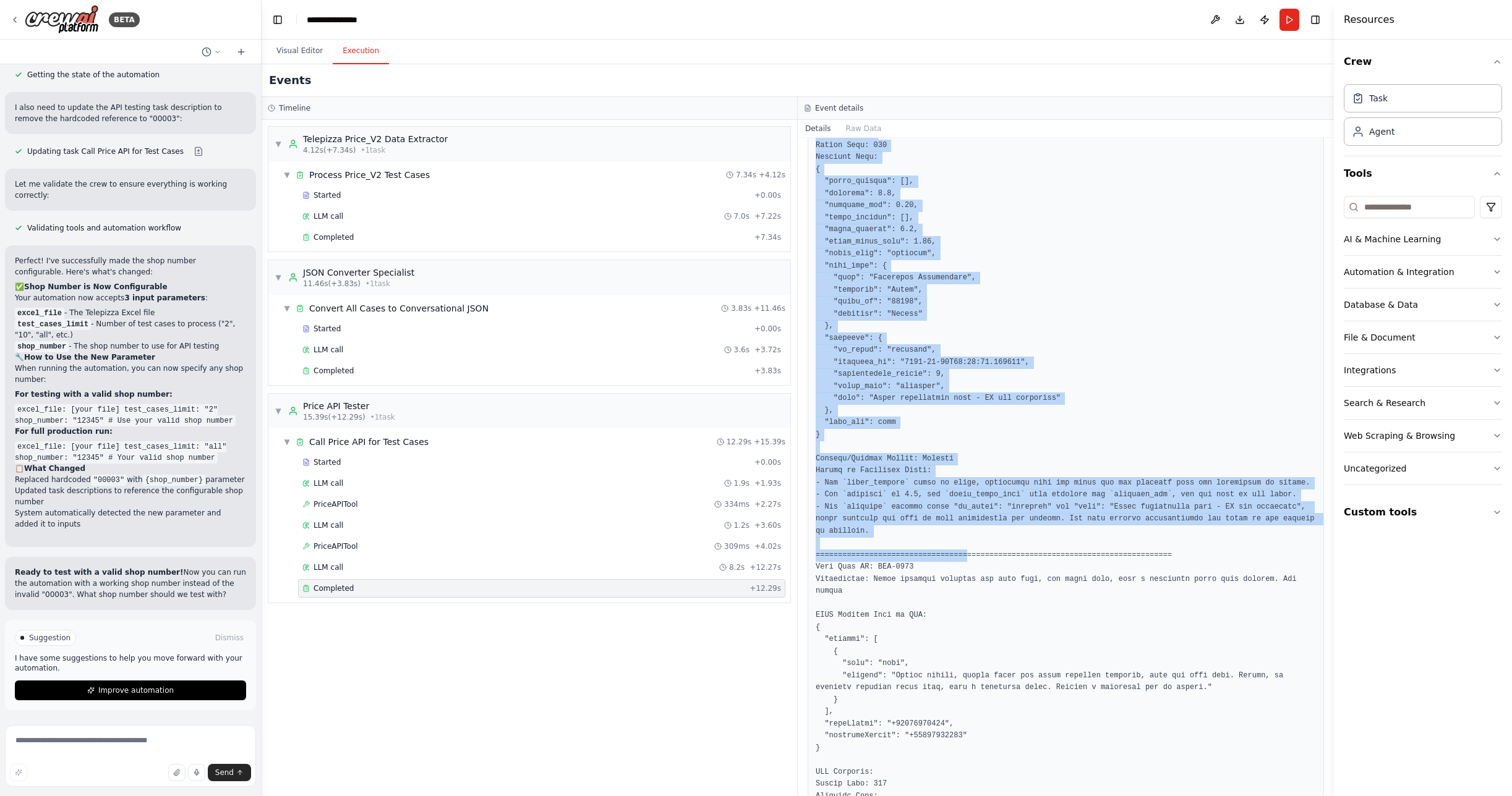
scroll to position [550, 0]
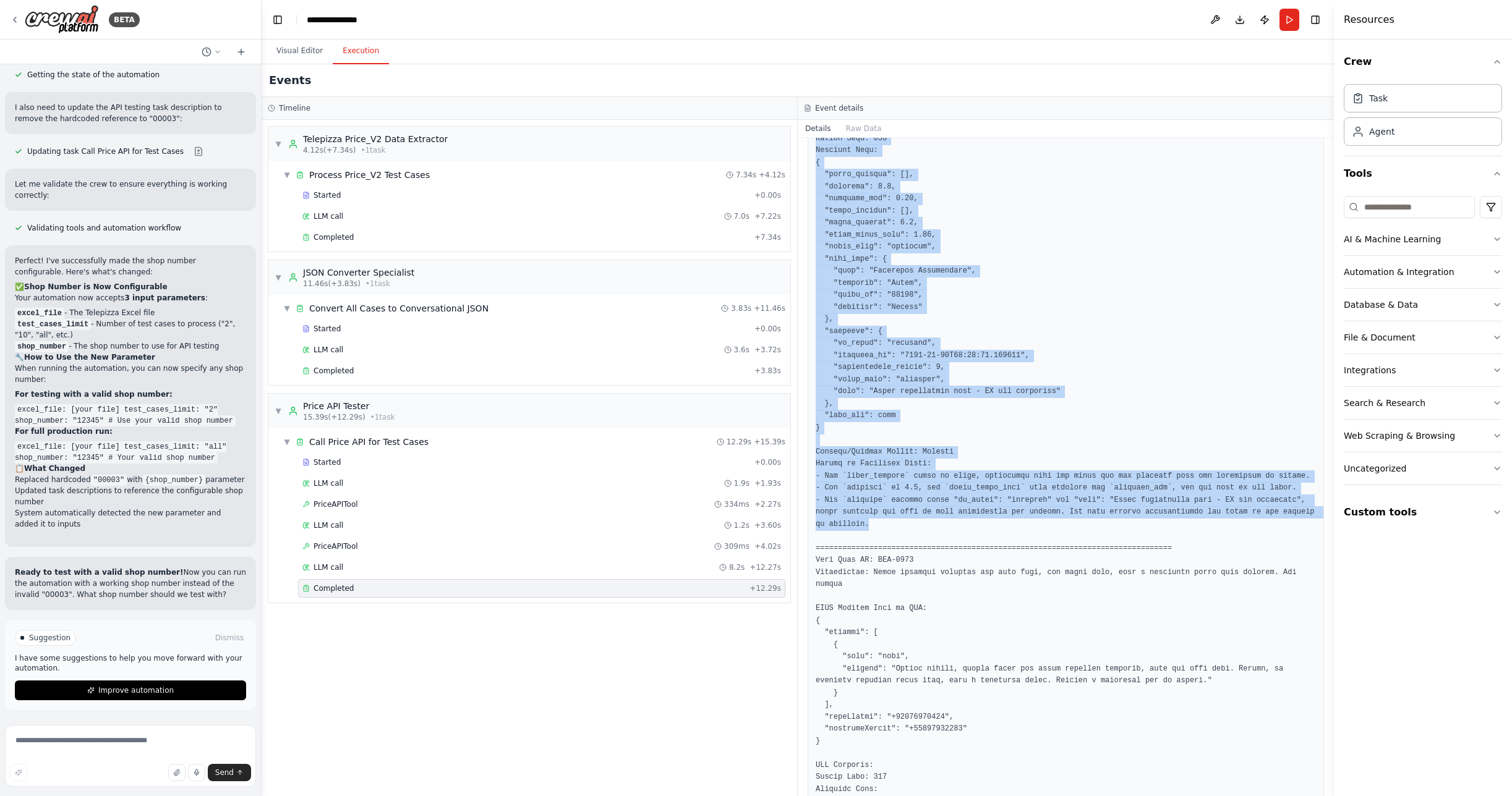
drag, startPoint x: 816, startPoint y: 384, endPoint x: 965, endPoint y: 534, distance: 211.4
click at [965, 534] on pre at bounding box center [1065, 705] width 500 height 1699
copy pre "API Testing Report - Telepizza /price API Date: 2025-10-02 ====================…"
click at [1239, 20] on button "Download" at bounding box center [1239, 19] width 20 height 22
